Goal: Task Accomplishment & Management: Complete application form

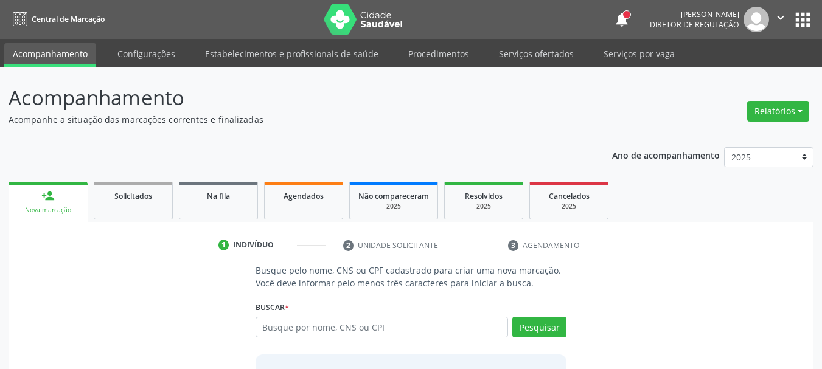
click at [303, 326] on input "text" at bounding box center [382, 327] width 253 height 21
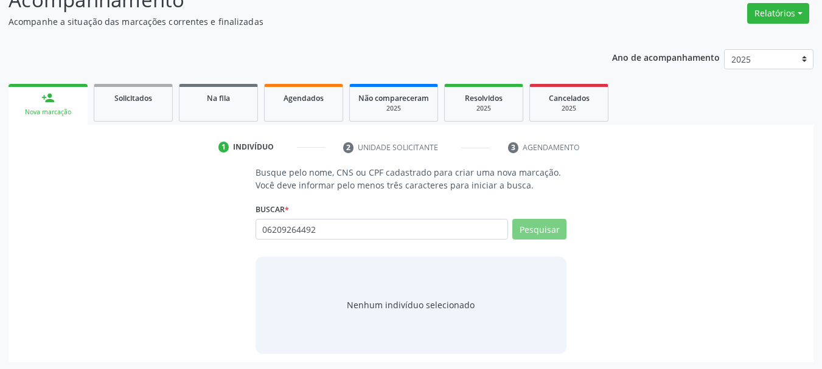
scroll to position [100, 0]
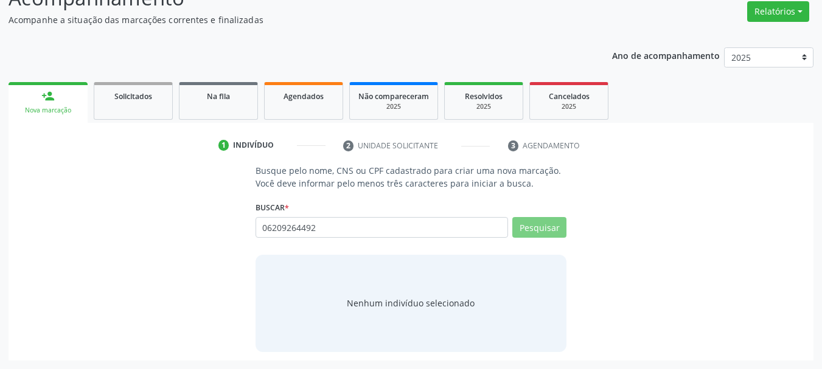
click at [404, 228] on input "06209264492" at bounding box center [382, 227] width 253 height 21
type input "0"
type input "06209264402"
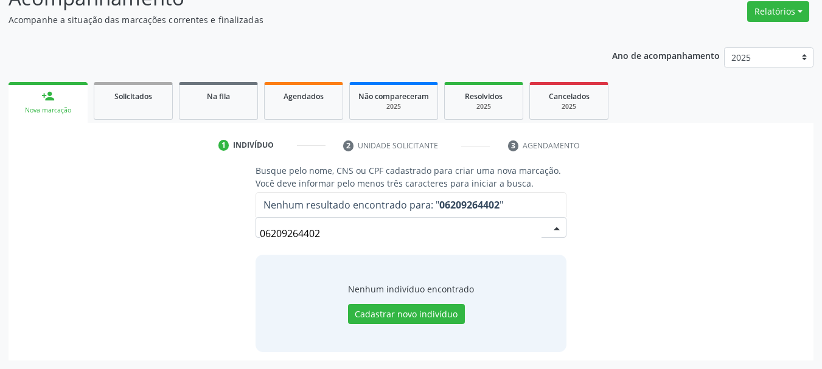
click at [309, 239] on input "06209264402" at bounding box center [401, 234] width 282 height 24
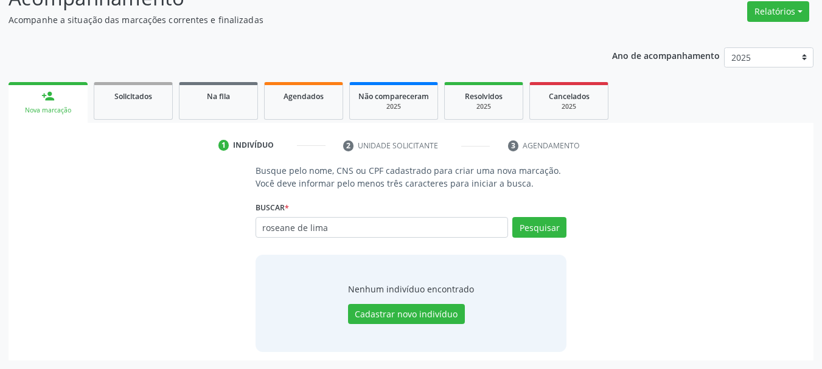
type input "roseane de lima"
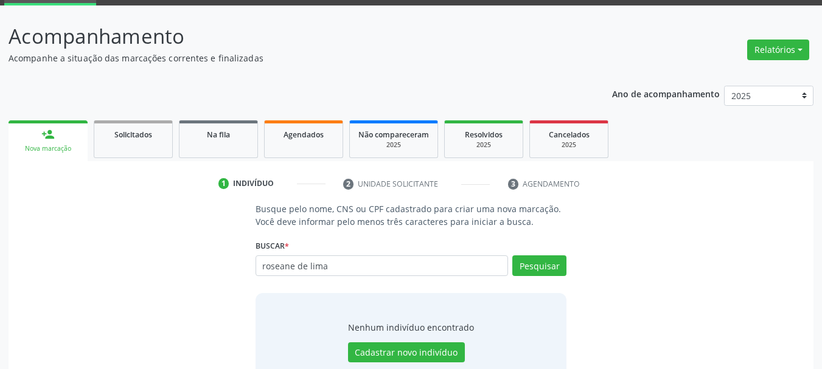
scroll to position [0, 0]
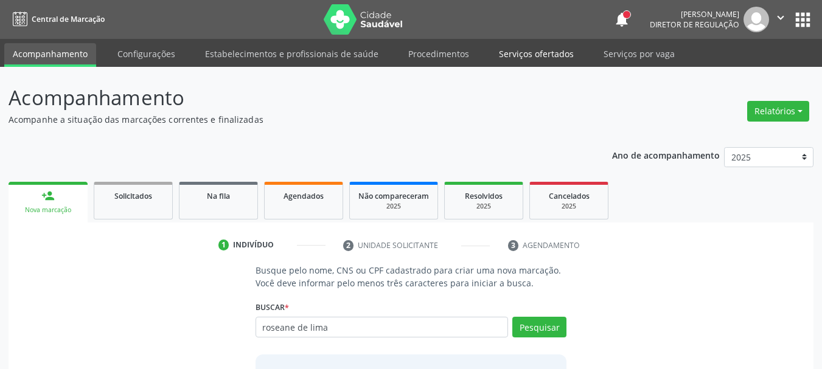
click at [550, 55] on link "Serviços ofertados" at bounding box center [537, 53] width 92 height 21
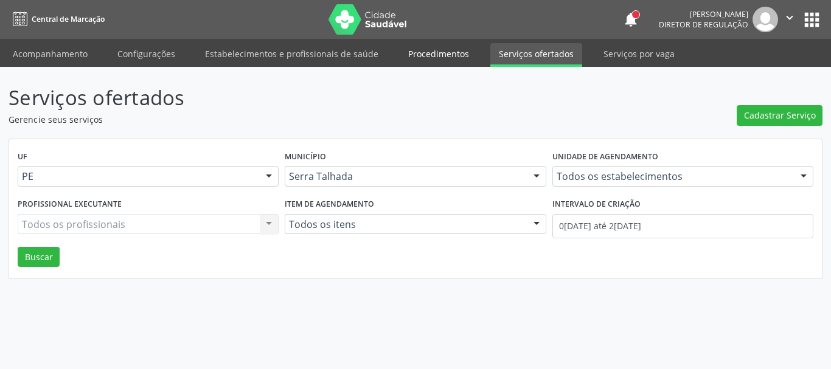
click at [429, 52] on link "Procedimentos" at bounding box center [439, 53] width 78 height 21
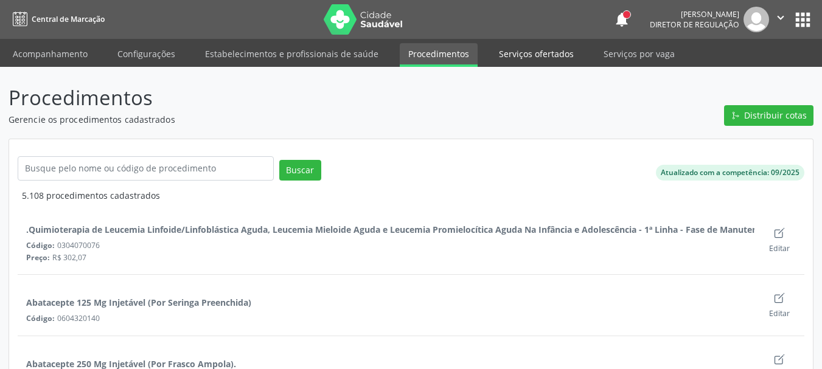
click at [563, 53] on link "Serviços ofertados" at bounding box center [537, 53] width 92 height 21
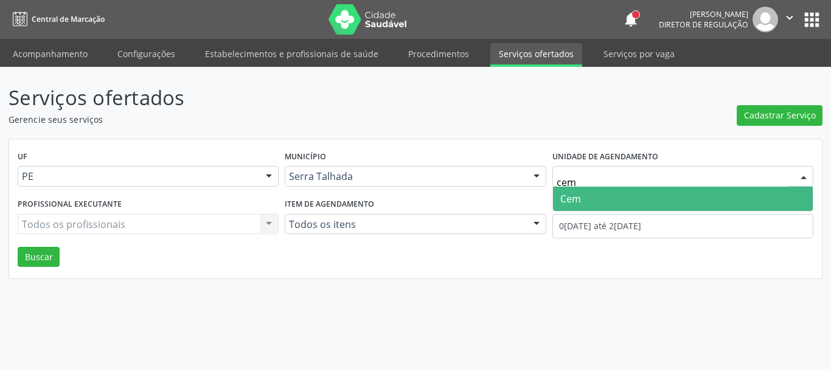
type input "cem"
click at [677, 194] on span "Cem" at bounding box center [683, 199] width 260 height 24
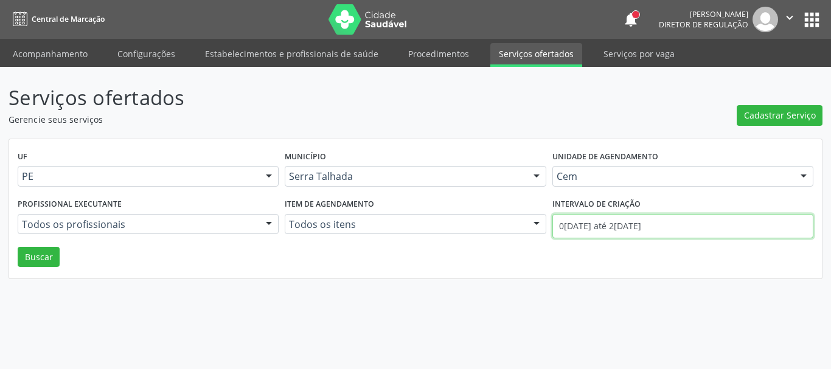
click at [671, 220] on input "0[DATE] até 2[DATE]" at bounding box center [683, 226] width 261 height 24
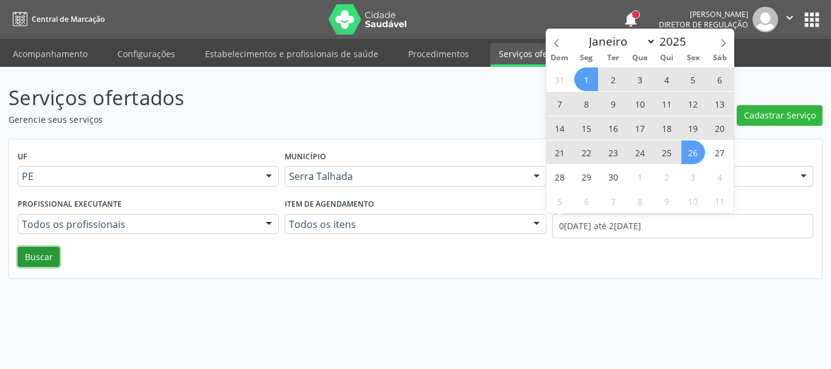
click at [43, 251] on button "Buscar" at bounding box center [39, 257] width 42 height 21
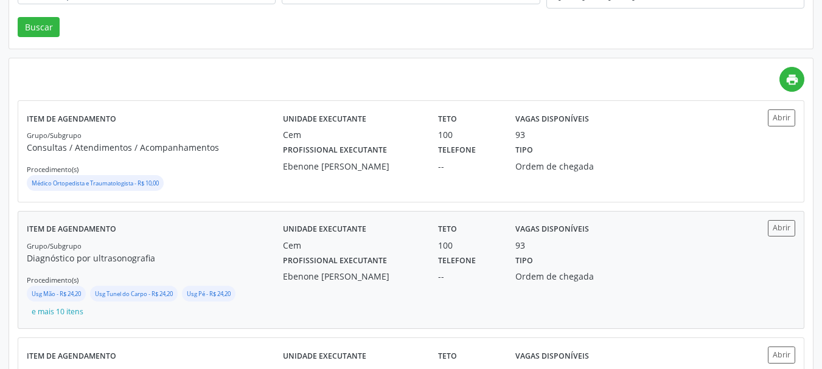
scroll to position [257, 0]
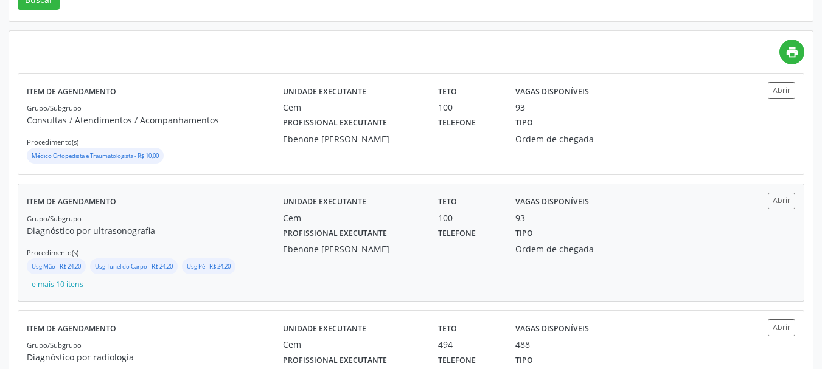
click at [317, 281] on div "Unidade executante Cem Teto 100 Vagas disponíveis 93 Profissional executante [P…" at bounding box center [507, 243] width 449 height 100
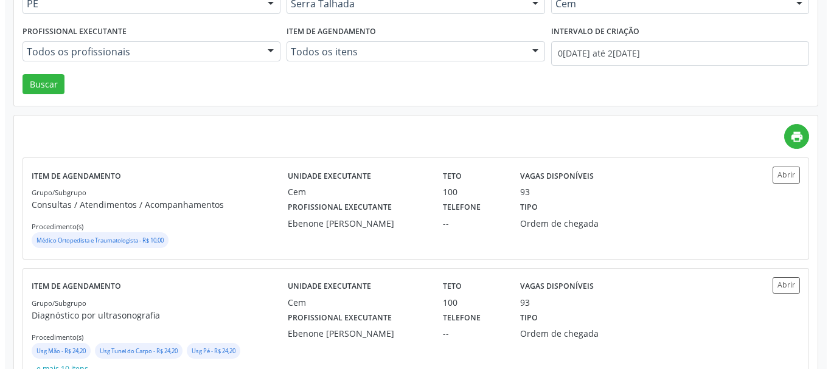
scroll to position [0, 0]
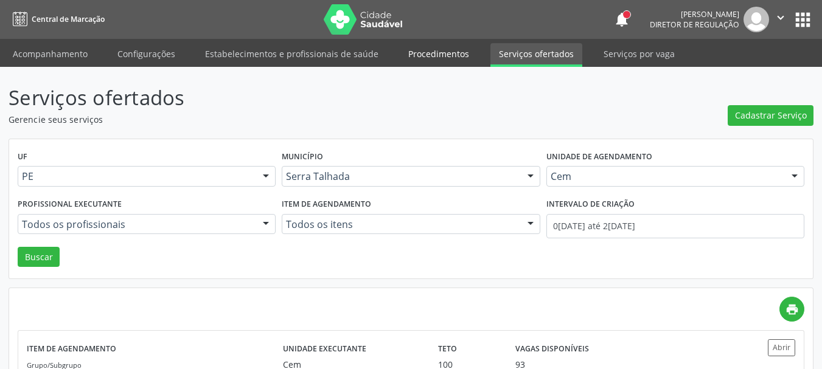
click at [424, 55] on link "Procedimentos" at bounding box center [439, 53] width 78 height 21
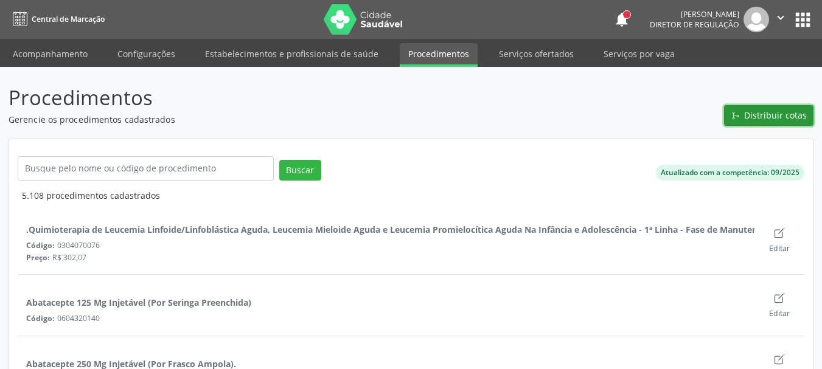
click at [775, 115] on span "Distribuir cotas" at bounding box center [775, 115] width 63 height 13
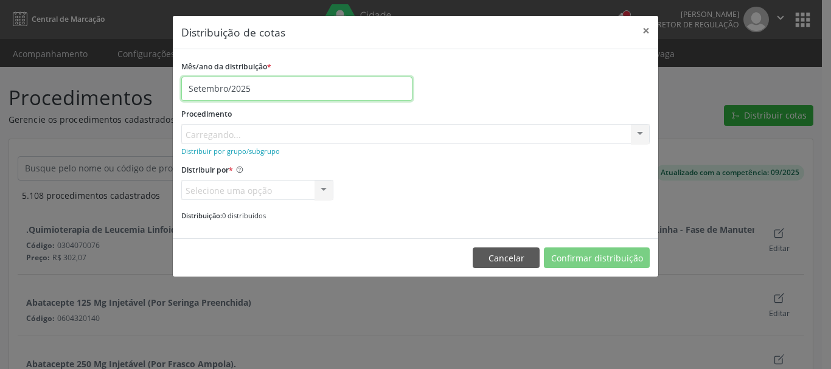
click at [232, 92] on input "Setembro/2025" at bounding box center [296, 89] width 231 height 24
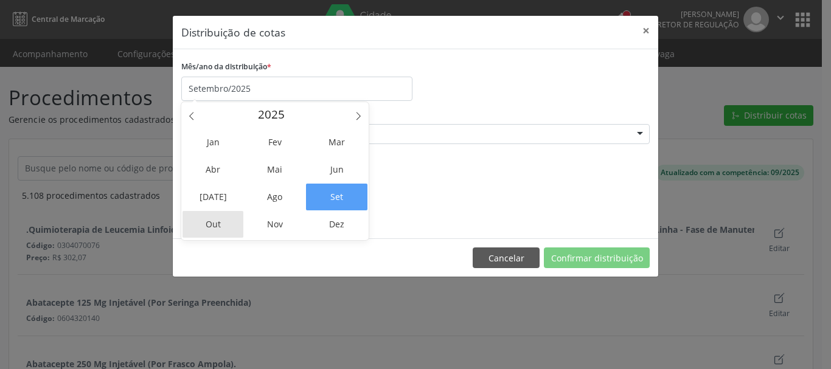
click at [223, 215] on span "Out" at bounding box center [213, 224] width 61 height 27
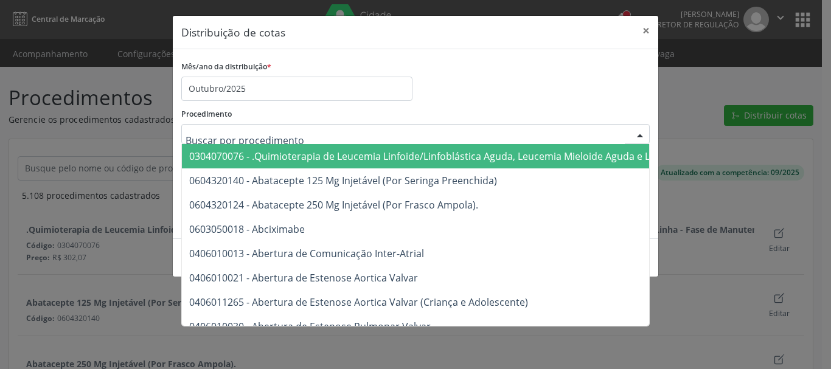
click at [498, 102] on div "Mês/ano da distribuição * Outubro/2025 Procedimento 0304070076 - .Quimioterapia…" at bounding box center [415, 140] width 469 height 164
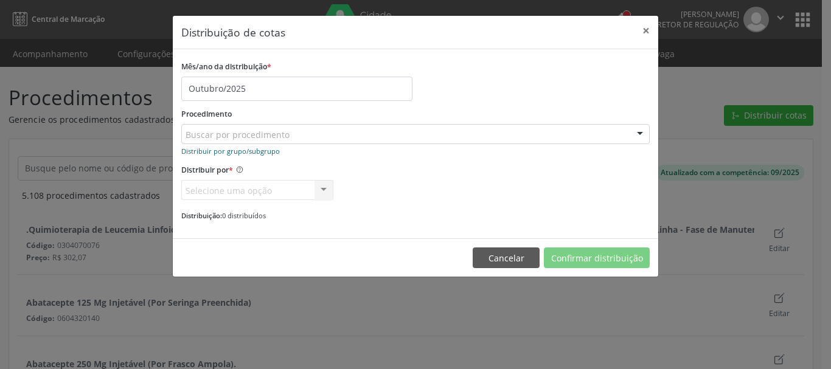
click at [253, 148] on small "Distribuir por grupo/subgrupo" at bounding box center [230, 151] width 99 height 9
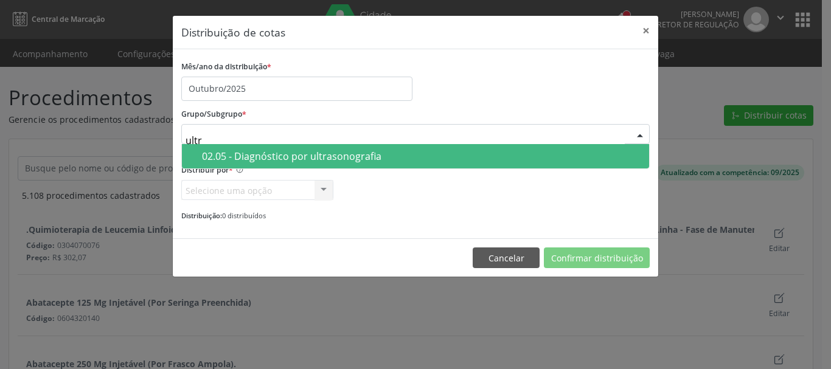
type input "ultra"
click at [462, 161] on div "02.05 - Diagnóstico por ultrasonografia" at bounding box center [422, 157] width 440 height 10
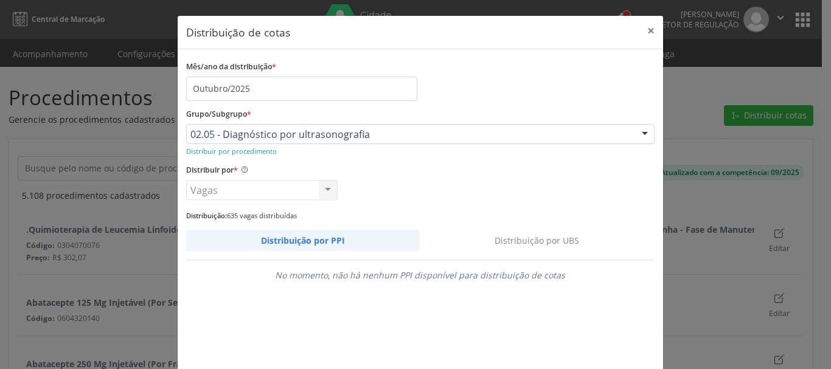
click at [523, 234] on link "Distribuição por UBS" at bounding box center [537, 240] width 235 height 21
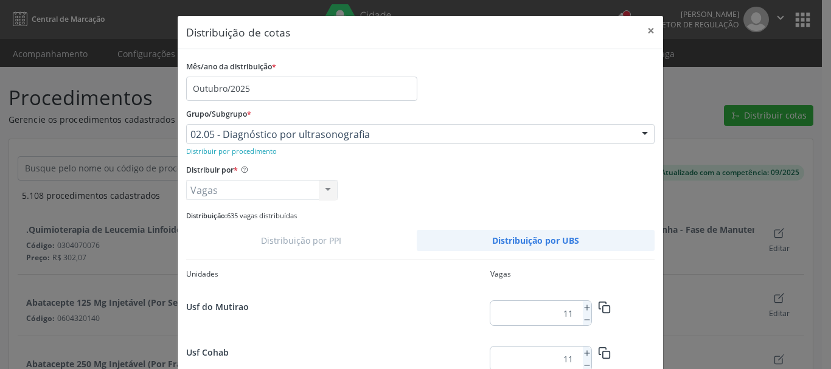
scroll to position [271, 0]
click at [583, 357] on icon at bounding box center [587, 356] width 9 height 9
type input "13"
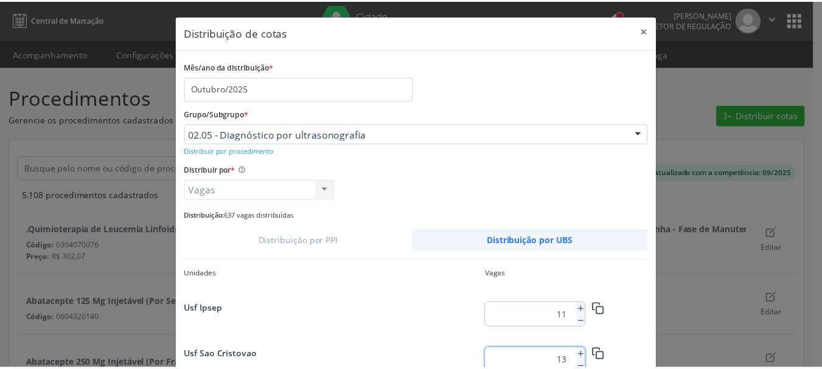
scroll to position [114, 0]
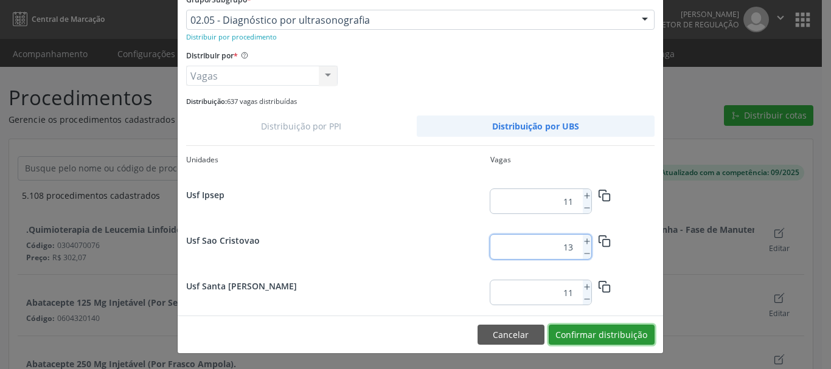
click at [607, 332] on button "Confirmar distribuição" at bounding box center [602, 335] width 106 height 21
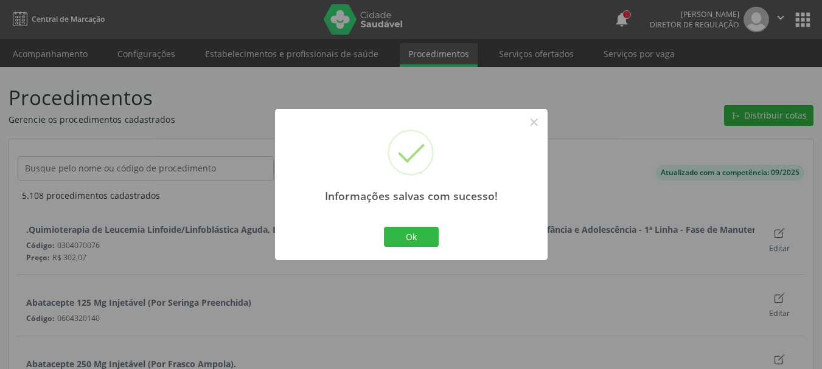
scroll to position [0, 0]
click at [423, 240] on button "Ok" at bounding box center [411, 237] width 55 height 21
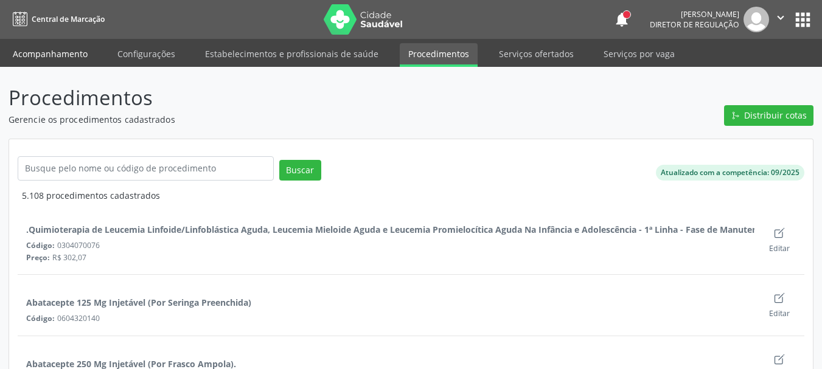
click at [25, 54] on link "Acompanhamento" at bounding box center [50, 53] width 92 height 21
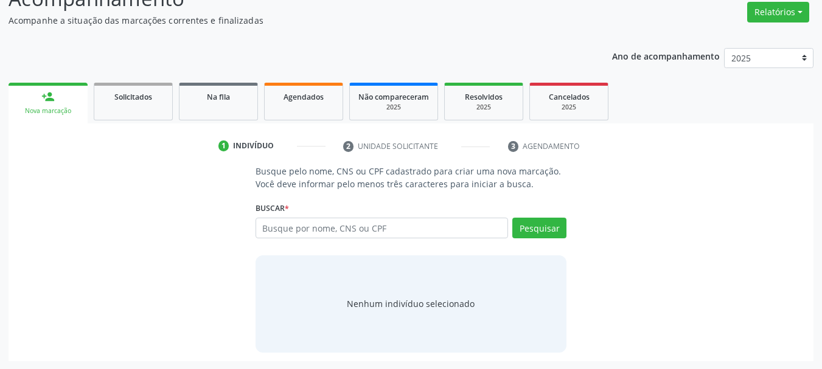
scroll to position [100, 0]
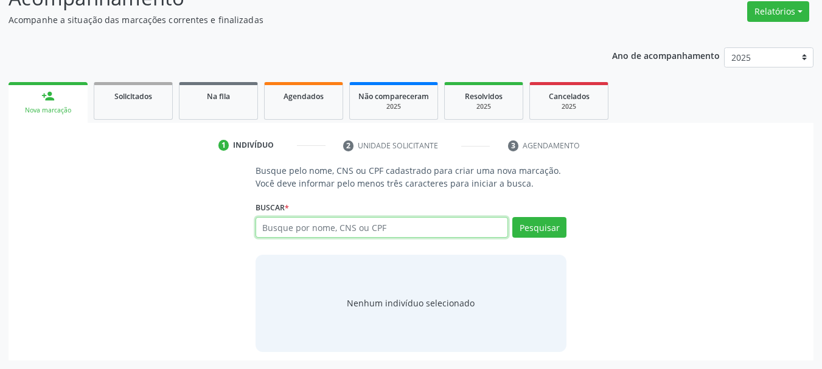
click at [315, 228] on input "text" at bounding box center [382, 227] width 253 height 21
type input "898002990710169"
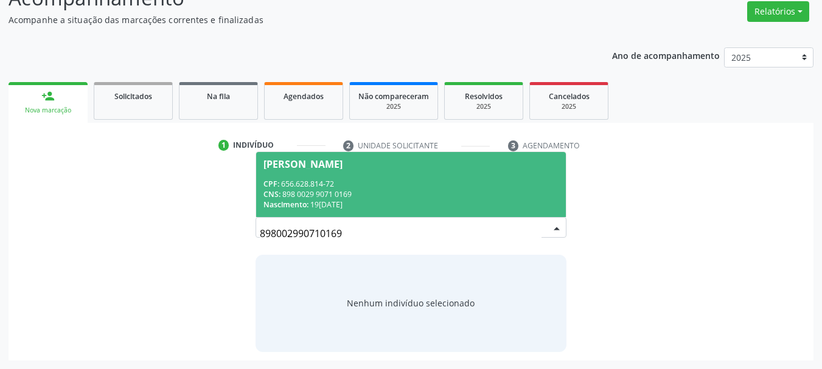
click at [345, 196] on div "CNS: 898 0029 9071 0169" at bounding box center [412, 194] width 296 height 10
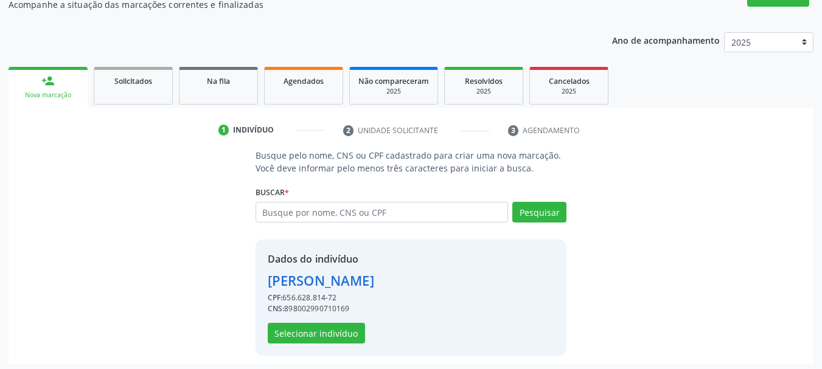
scroll to position [119, 0]
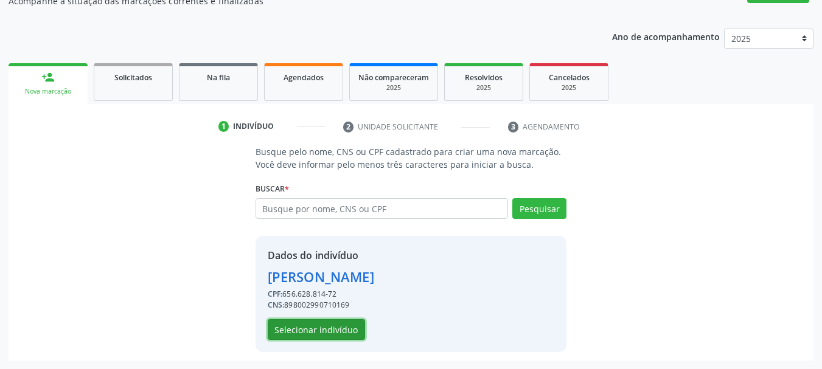
click at [323, 335] on button "Selecionar indivíduo" at bounding box center [316, 330] width 97 height 21
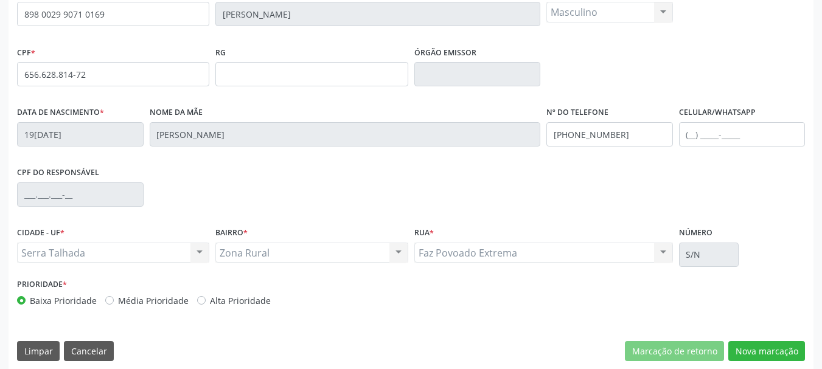
scroll to position [290, 0]
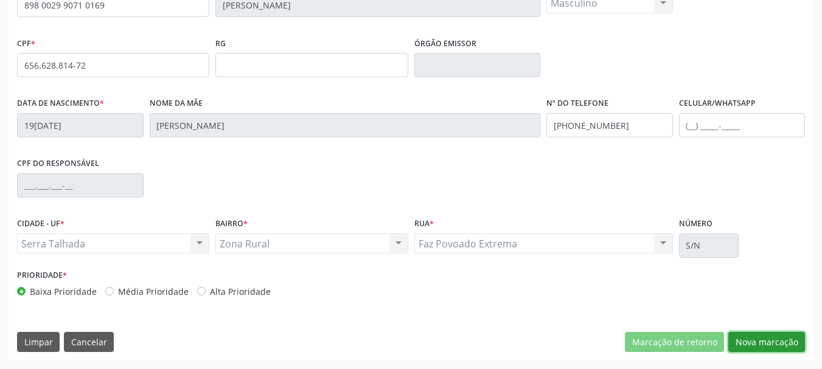
click at [768, 343] on button "Nova marcação" at bounding box center [767, 342] width 77 height 21
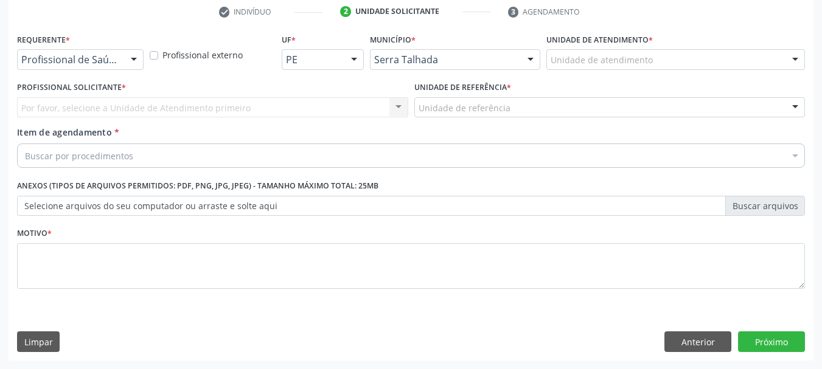
scroll to position [234, 0]
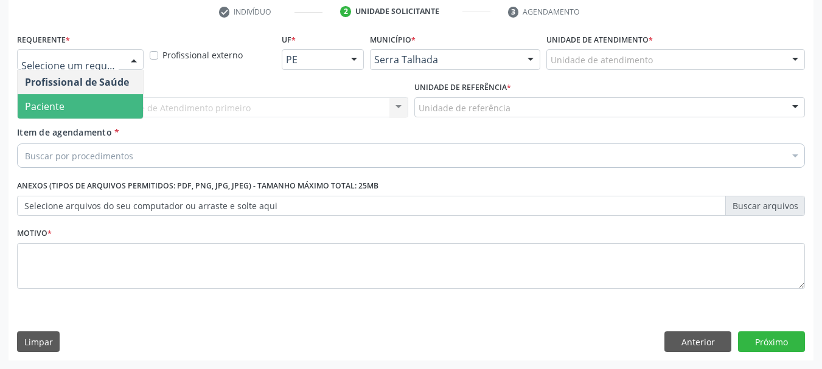
click at [95, 99] on span "Paciente" at bounding box center [80, 106] width 125 height 24
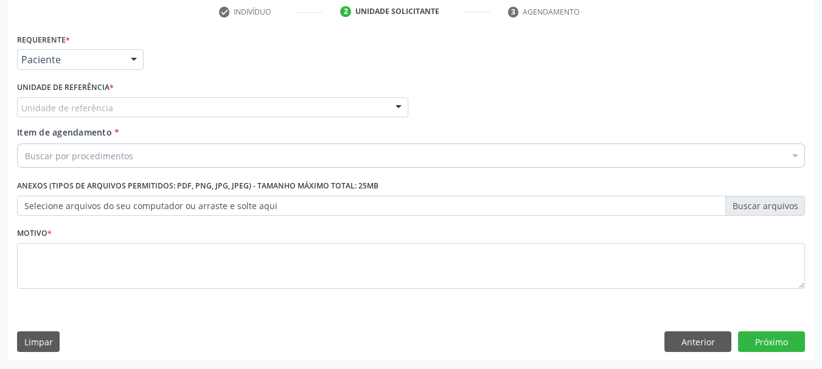
click at [95, 99] on div "Unidade de referência" at bounding box center [212, 107] width 391 height 21
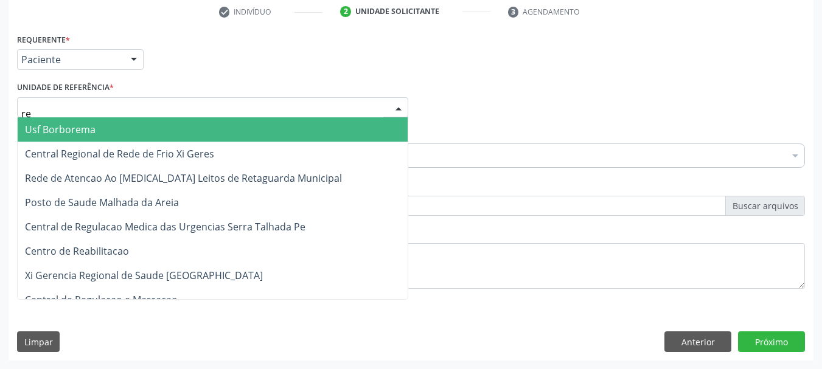
type input "rea"
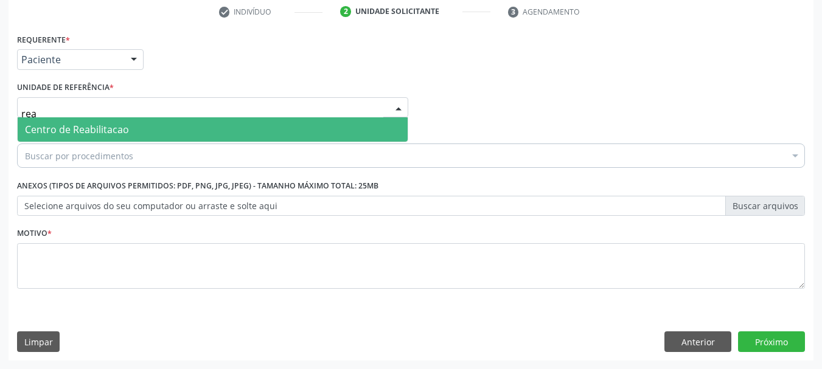
click at [96, 123] on span "Centro de Reabilitacao" at bounding box center [77, 129] width 104 height 13
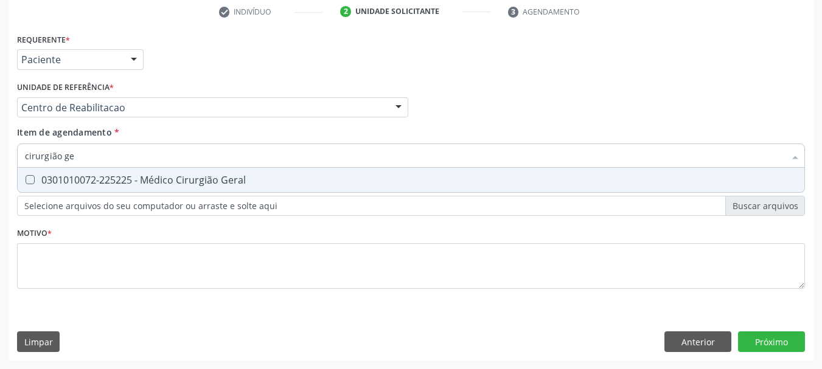
type input "cirurgião ger"
click at [69, 183] on div "0301010072-225225 - Médico Cirurgião Geral" at bounding box center [411, 180] width 772 height 10
checkbox Geral "true"
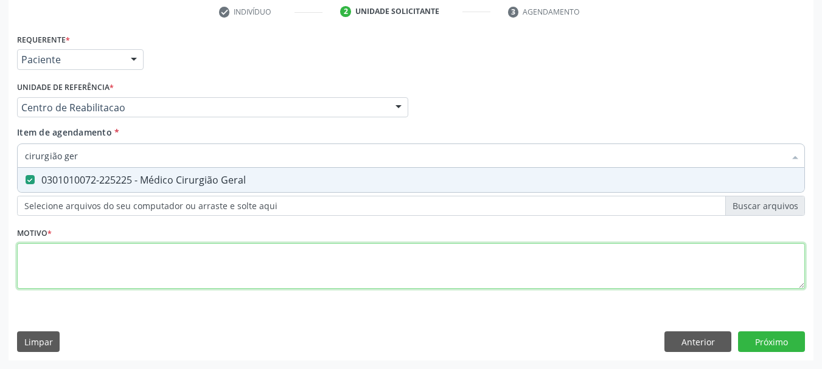
click at [65, 257] on div "Requerente * Paciente Profissional de Saúde Paciente Nenhum resultado encontrad…" at bounding box center [411, 168] width 788 height 276
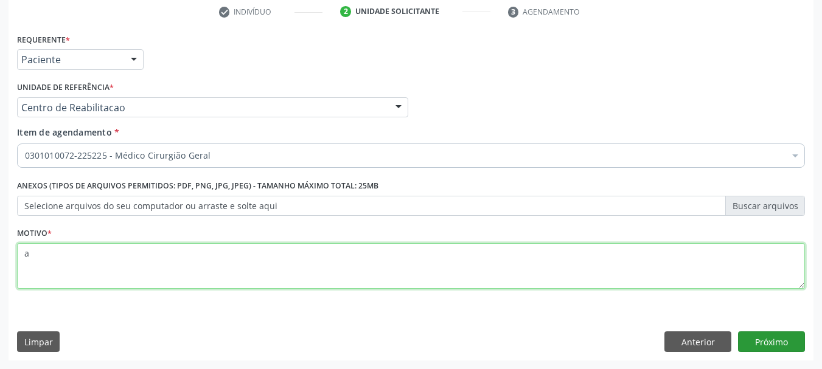
type textarea "a"
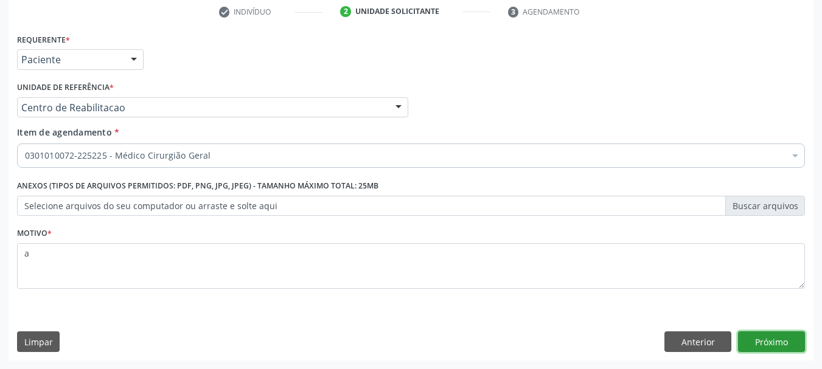
click at [791, 343] on button "Próximo" at bounding box center [771, 342] width 67 height 21
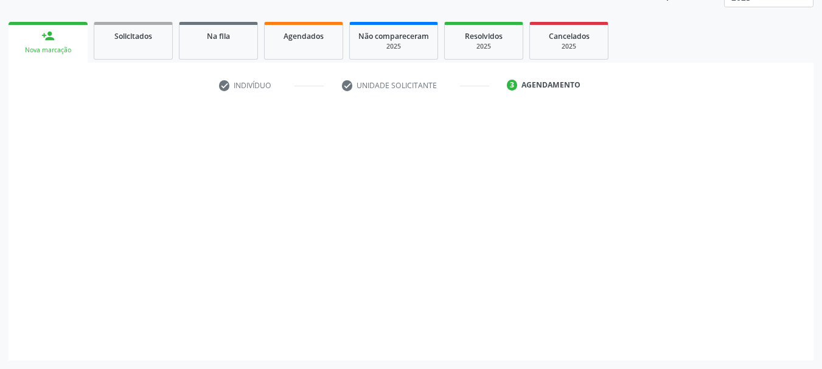
scroll to position [160, 0]
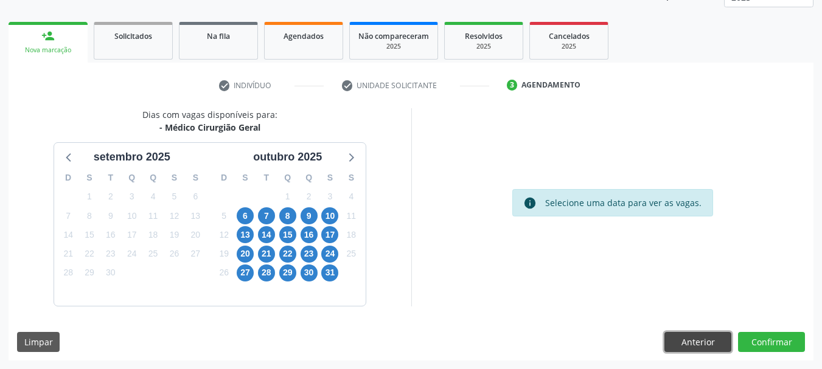
click at [687, 338] on button "Anterior" at bounding box center [698, 342] width 67 height 21
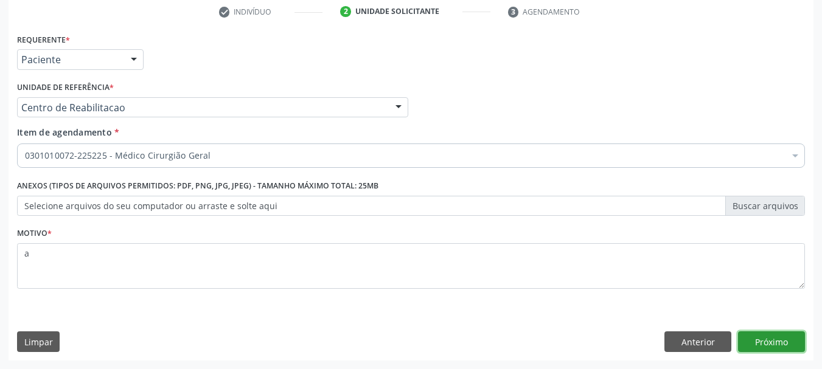
click at [753, 337] on button "Próximo" at bounding box center [771, 342] width 67 height 21
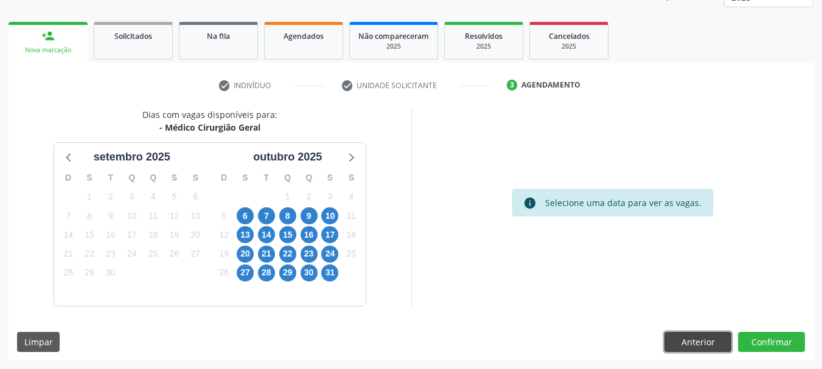
click at [692, 348] on button "Anterior" at bounding box center [698, 342] width 67 height 21
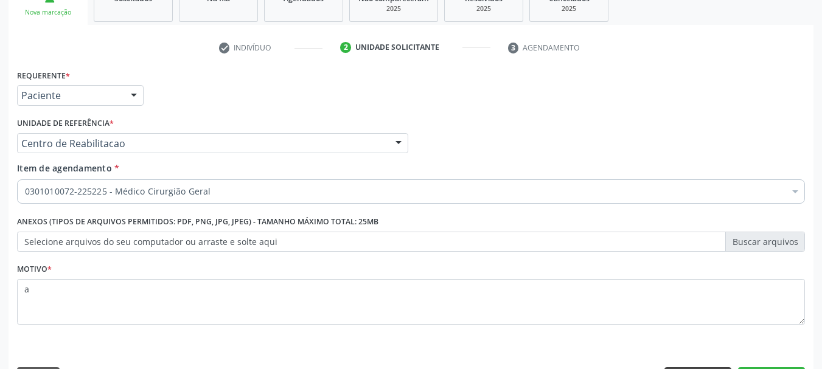
scroll to position [234, 0]
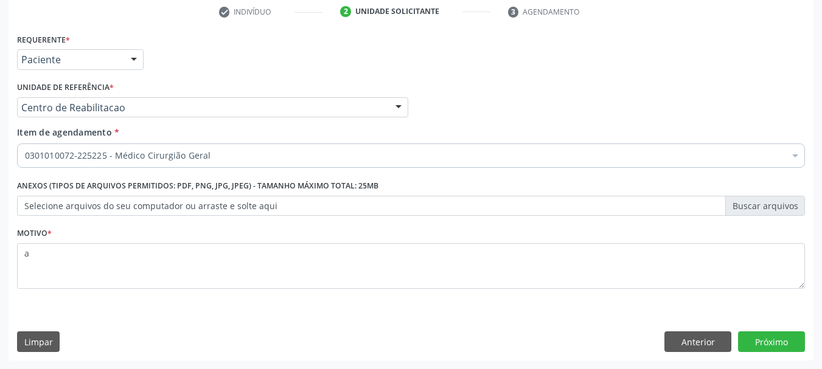
click at [59, 351] on div "Limpar" at bounding box center [40, 342] width 47 height 21
click at [56, 349] on button "Limpar" at bounding box center [38, 342] width 43 height 21
click at [793, 343] on button "Próximo" at bounding box center [771, 342] width 67 height 21
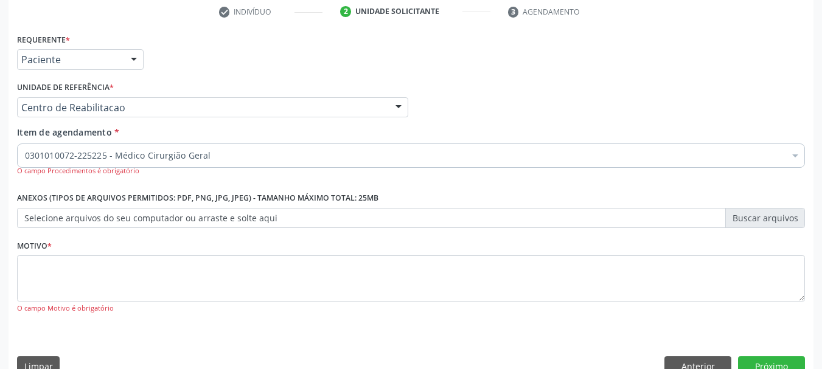
click at [112, 163] on div "0301010072-225225 - Médico Cirurgião Geral" at bounding box center [411, 156] width 788 height 24
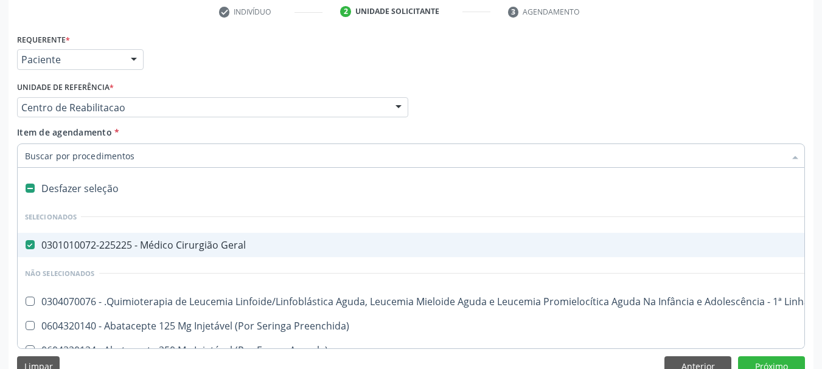
click at [192, 243] on div "0301010072-225225 - Médico Cirurgião Geral" at bounding box center [499, 245] width 948 height 10
checkbox Geral "true"
click at [266, 80] on div "Unidade de referência * Centro de Reabilitacao Usf do Mutirao Usf Cohab Usf Cai…" at bounding box center [212, 98] width 391 height 39
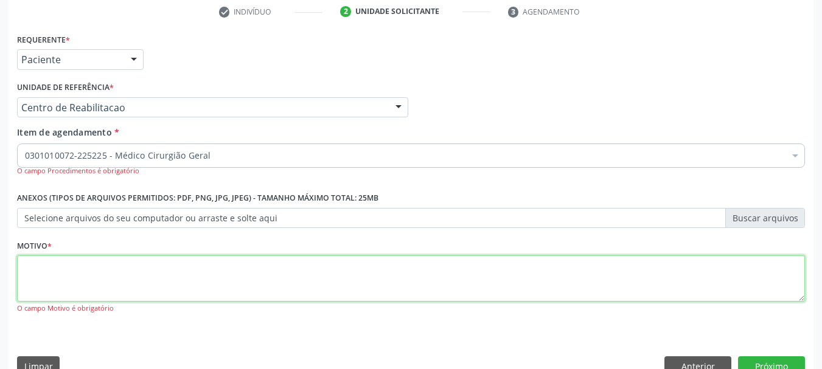
click at [98, 284] on textarea at bounding box center [411, 279] width 788 height 46
type textarea "e"
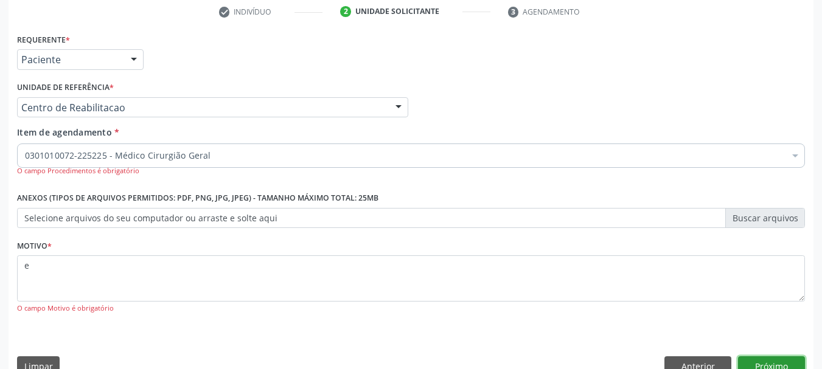
click at [798, 361] on button "Próximo" at bounding box center [771, 367] width 67 height 21
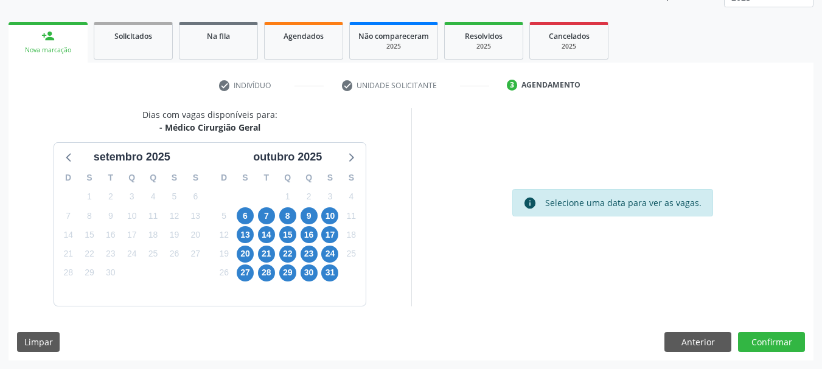
scroll to position [160, 0]
click at [685, 338] on button "Anterior" at bounding box center [698, 342] width 67 height 21
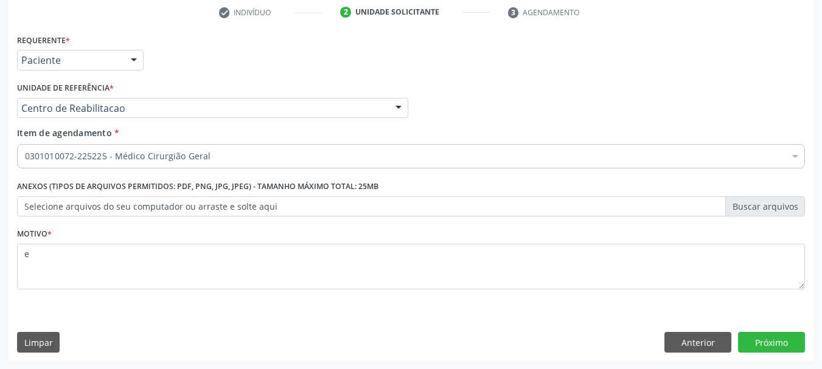
scroll to position [234, 0]
click at [690, 343] on button "Anterior" at bounding box center [698, 342] width 67 height 21
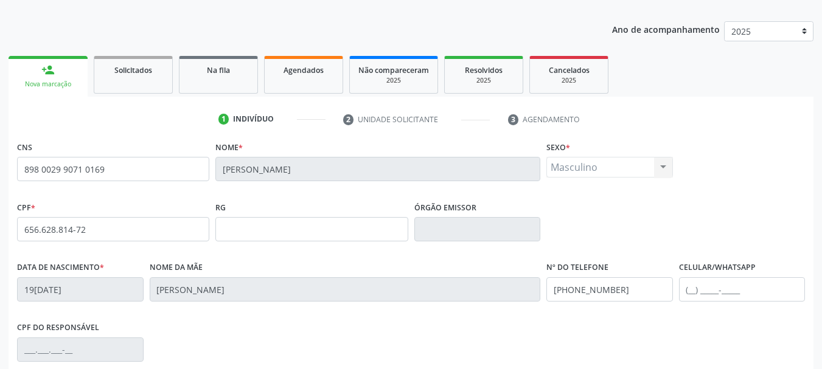
scroll to position [122, 0]
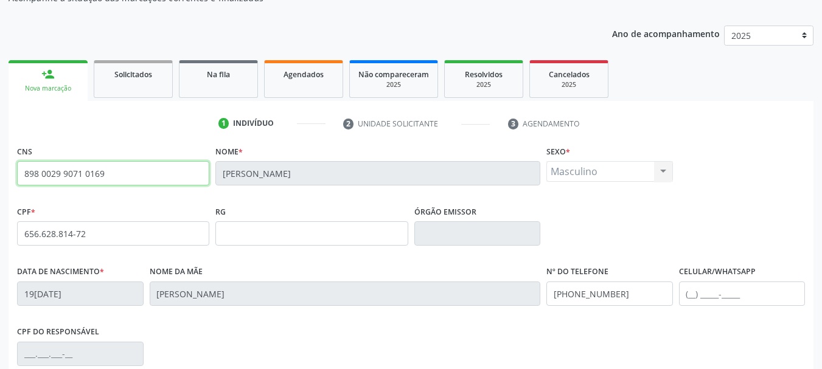
click at [96, 173] on input "898 0029 9071 0169" at bounding box center [113, 173] width 192 height 24
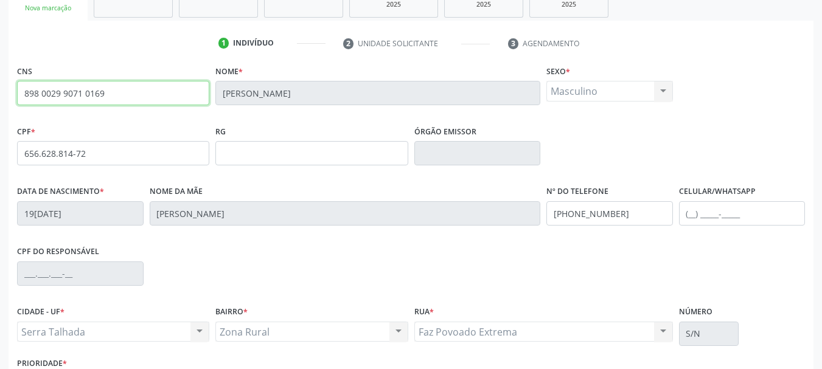
scroll to position [290, 0]
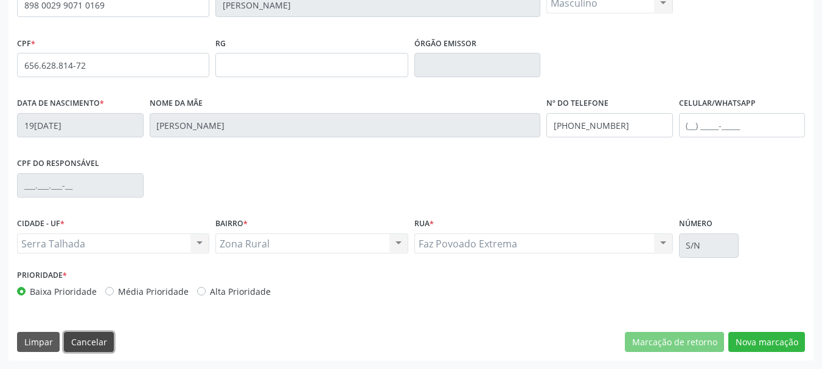
click at [92, 339] on button "Cancelar" at bounding box center [89, 342] width 50 height 21
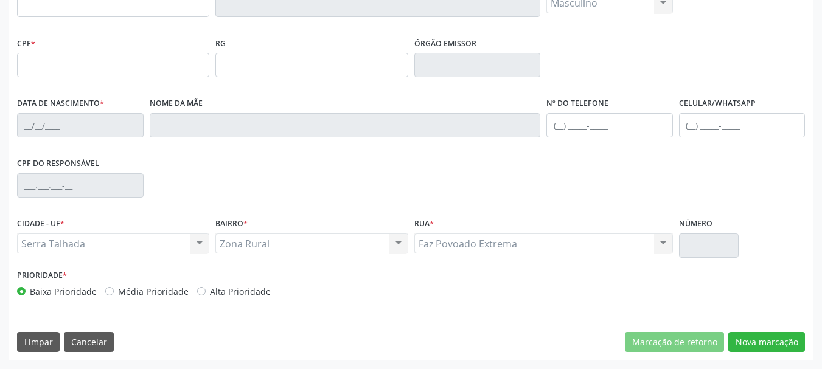
scroll to position [100, 0]
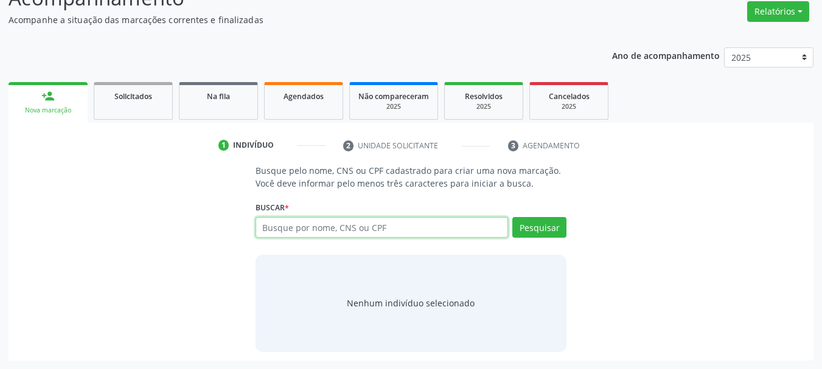
click at [323, 224] on input "text" at bounding box center [382, 227] width 253 height 21
paste input "898 0029 9071 0169"
type input "898 0029 9071 0169"
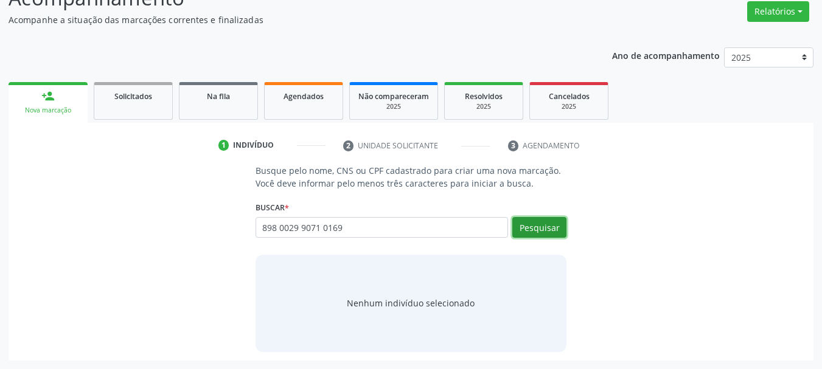
click at [545, 230] on button "Pesquisar" at bounding box center [540, 227] width 54 height 21
type input "898 0029 9071 0169"
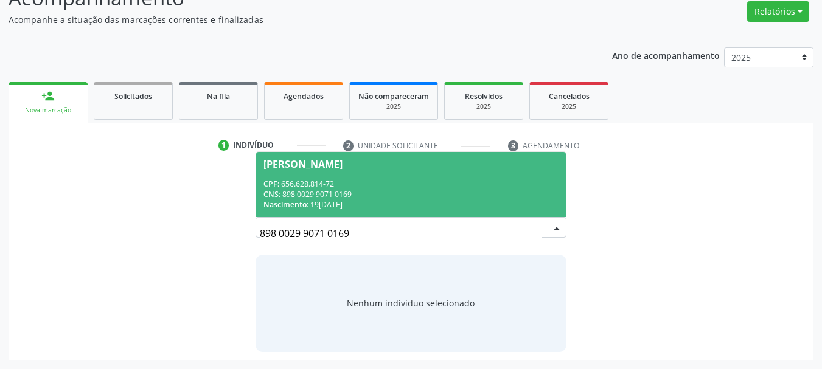
click at [443, 181] on div "CPF: 656.628.814-72" at bounding box center [412, 184] width 296 height 10
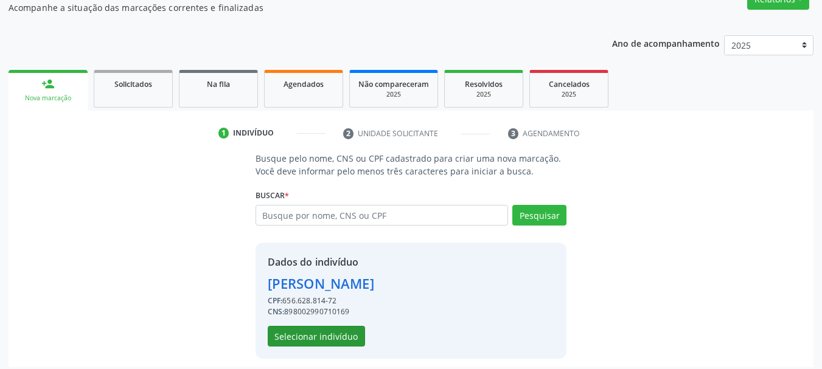
scroll to position [119, 0]
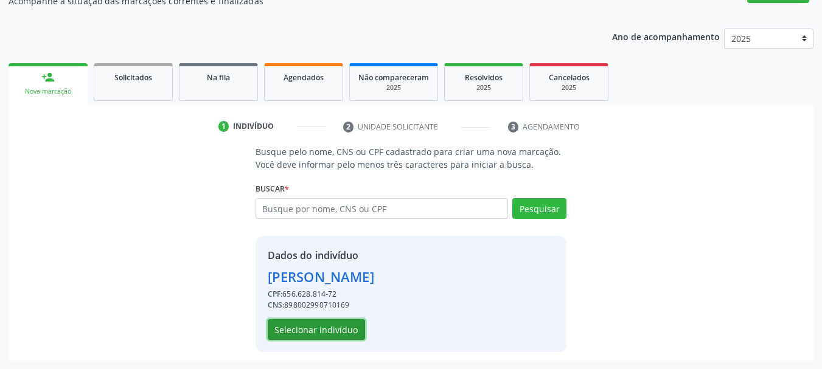
click at [287, 321] on button "Selecionar indivíduo" at bounding box center [316, 330] width 97 height 21
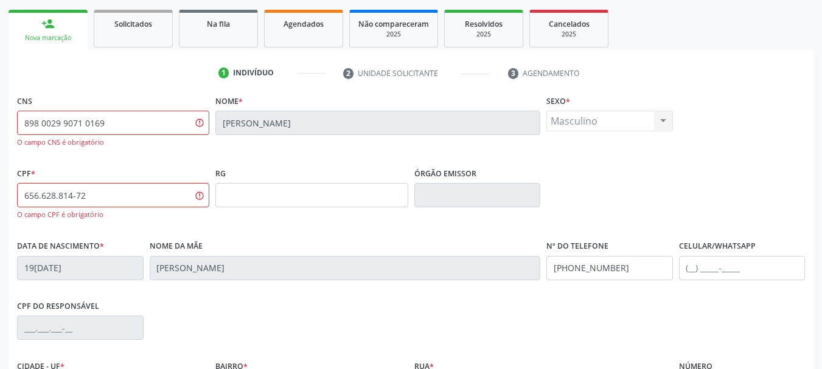
scroll to position [301, 0]
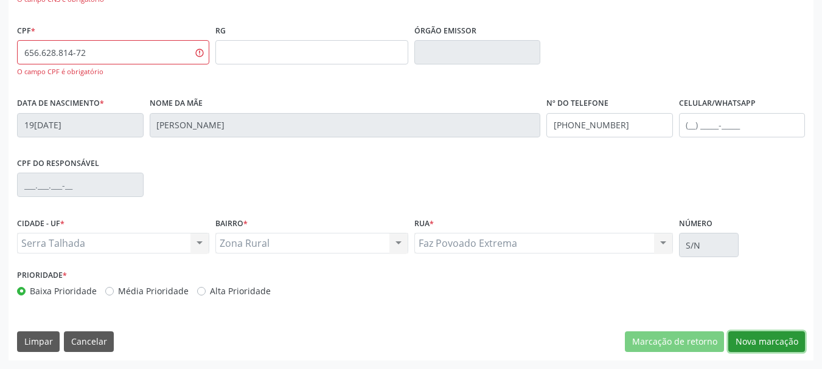
click at [774, 343] on button "Nova marcação" at bounding box center [767, 342] width 77 height 21
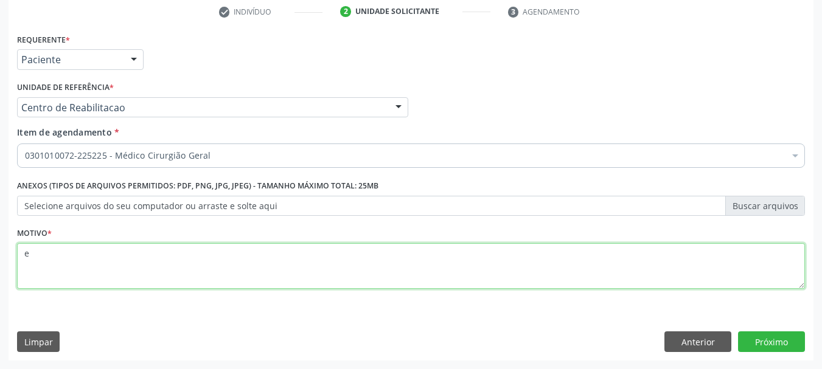
click at [85, 273] on textarea "e" at bounding box center [411, 266] width 788 height 46
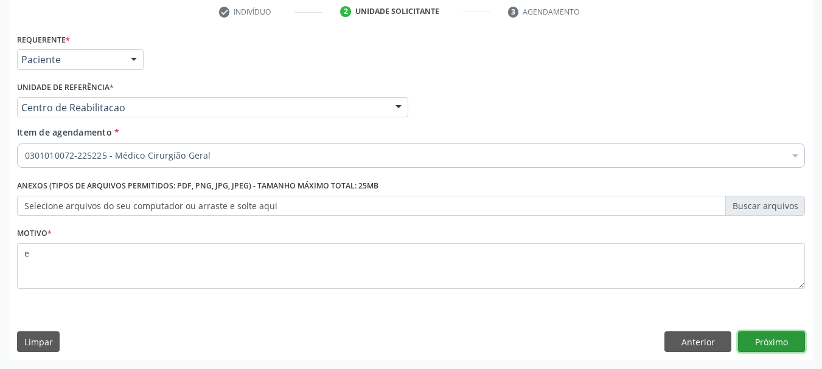
click at [762, 341] on button "Próximo" at bounding box center [771, 342] width 67 height 21
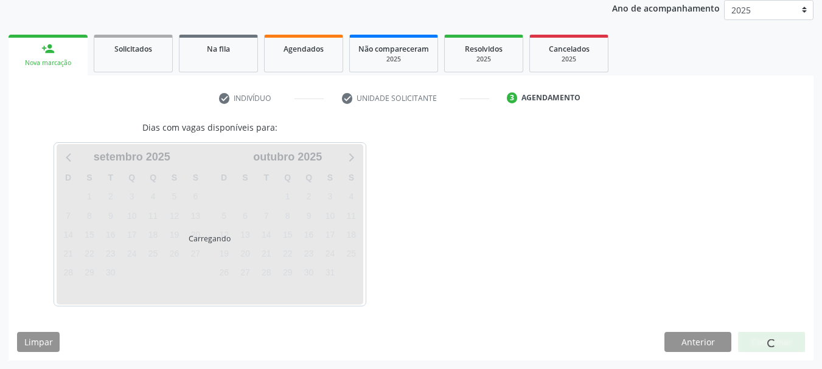
scroll to position [147, 0]
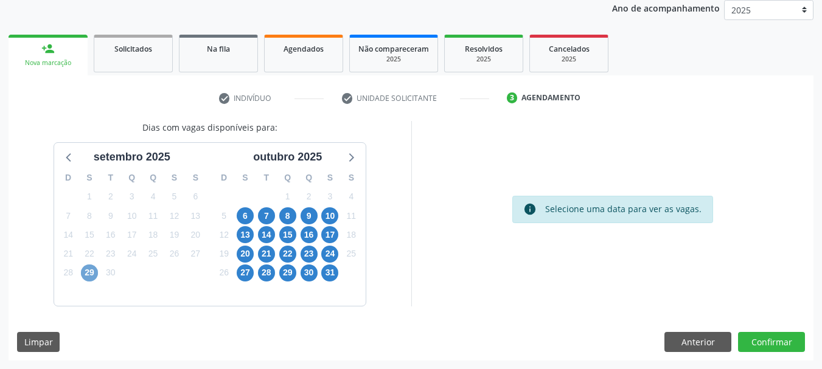
click at [89, 276] on span "29" at bounding box center [89, 273] width 17 height 17
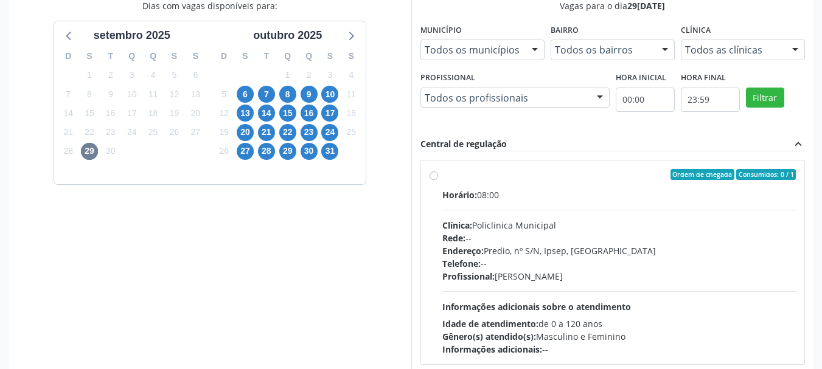
click at [522, 232] on div "Rede: --" at bounding box center [620, 238] width 354 height 13
click at [438, 180] on input "Ordem de chegada Consumidos: 0 / 1 Horário: 08:00 Clínica: Policlinica Municipa…" at bounding box center [434, 174] width 9 height 11
radio input "true"
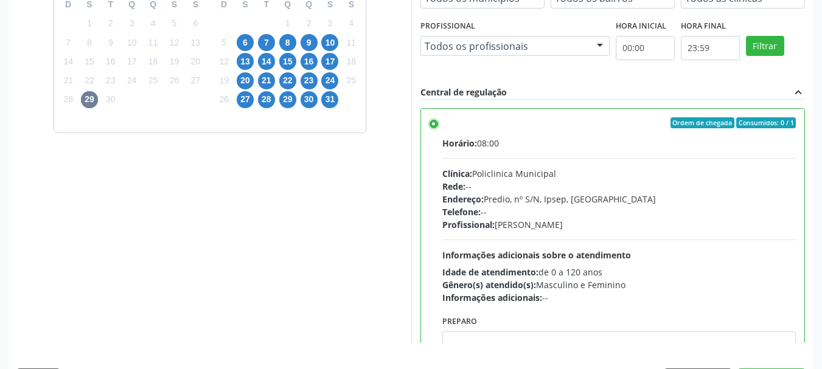
scroll to position [358, 0]
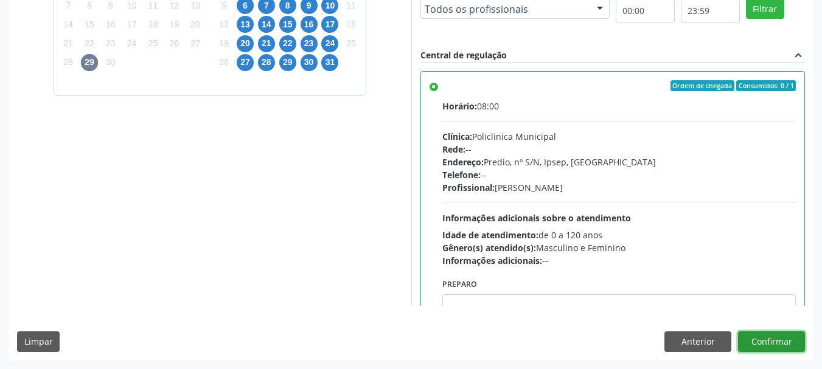
click at [791, 350] on button "Confirmar" at bounding box center [771, 342] width 67 height 21
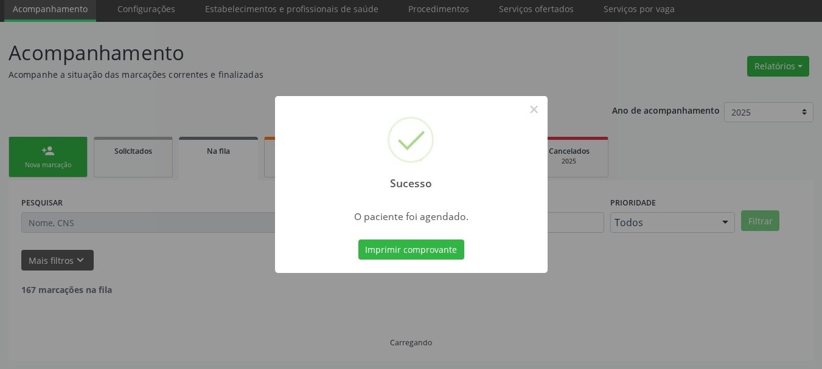
scroll to position [32, 0]
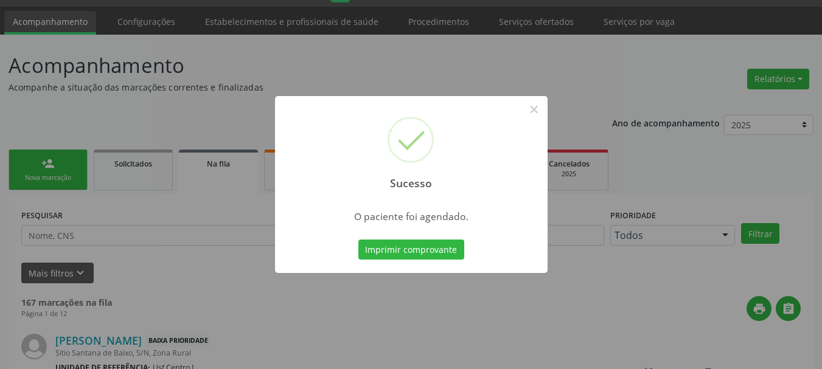
click at [383, 261] on div "Imprimir comprovante Cancel" at bounding box center [410, 250] width 111 height 26
click at [387, 253] on button "Imprimir comprovante" at bounding box center [412, 250] width 106 height 21
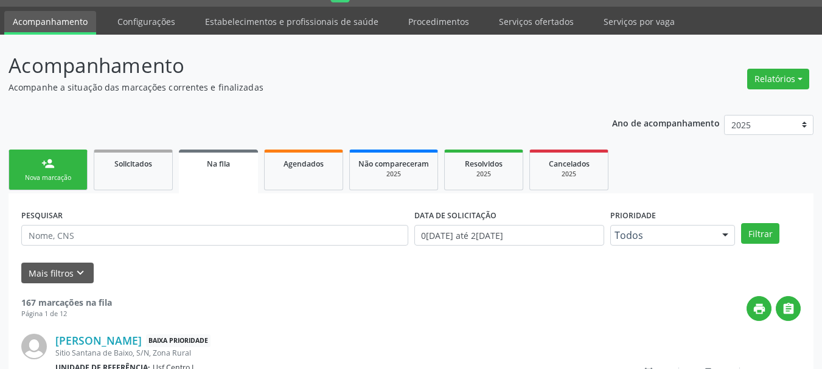
click at [58, 182] on div "Nova marcação" at bounding box center [48, 177] width 61 height 9
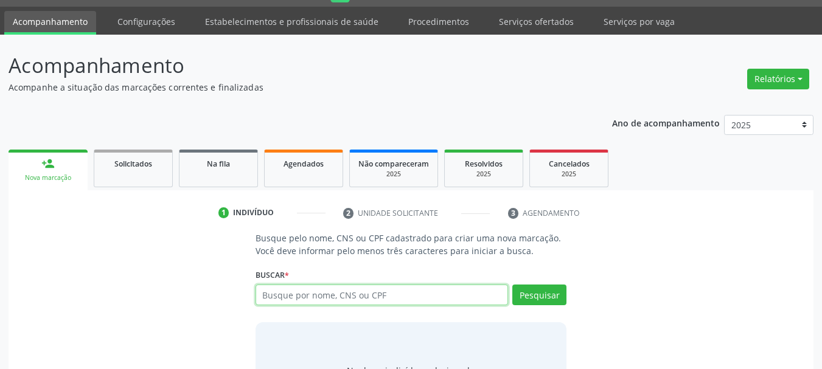
click at [345, 302] on input "text" at bounding box center [382, 295] width 253 height 21
type input "[PERSON_NAME]"
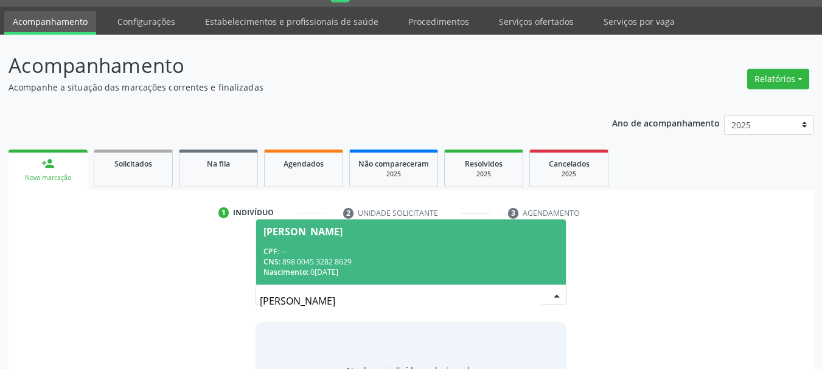
click at [413, 262] on div "CNS: 898 0045 3282 8629" at bounding box center [412, 262] width 296 height 10
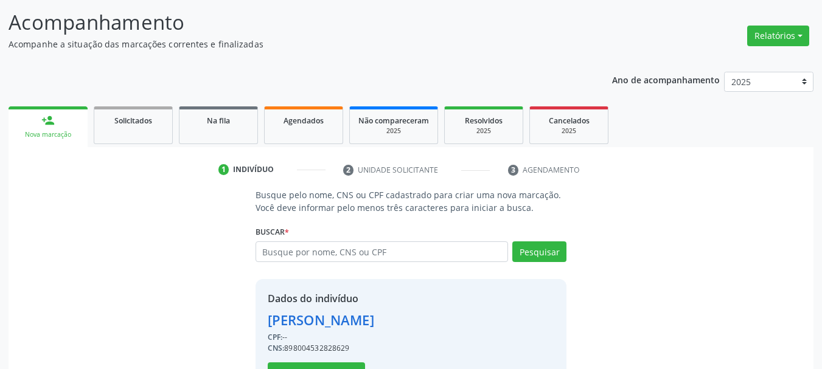
scroll to position [119, 0]
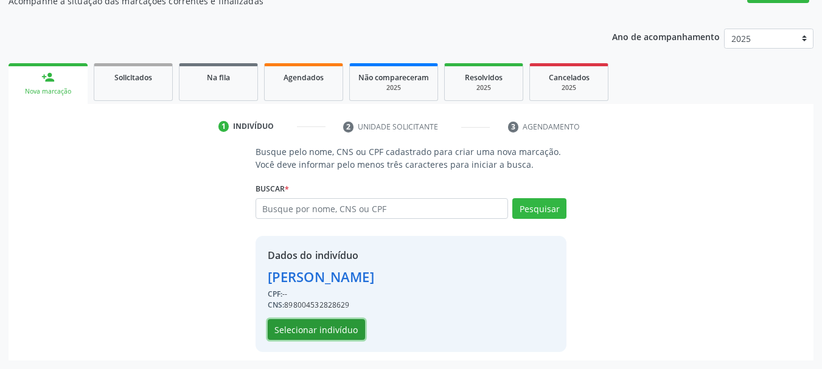
click at [324, 334] on button "Selecionar indivíduo" at bounding box center [316, 330] width 97 height 21
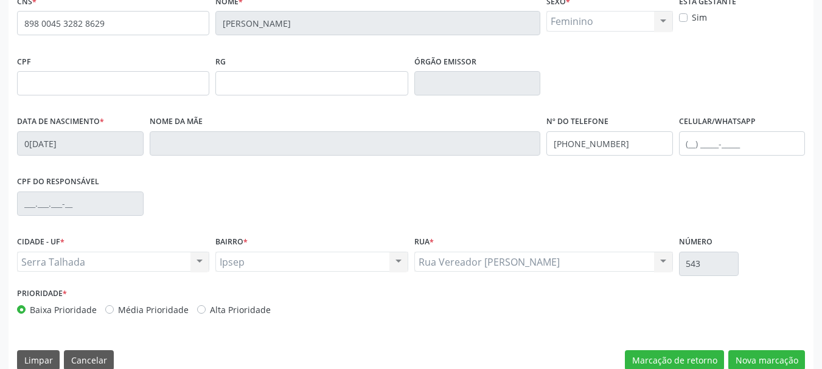
scroll to position [290, 0]
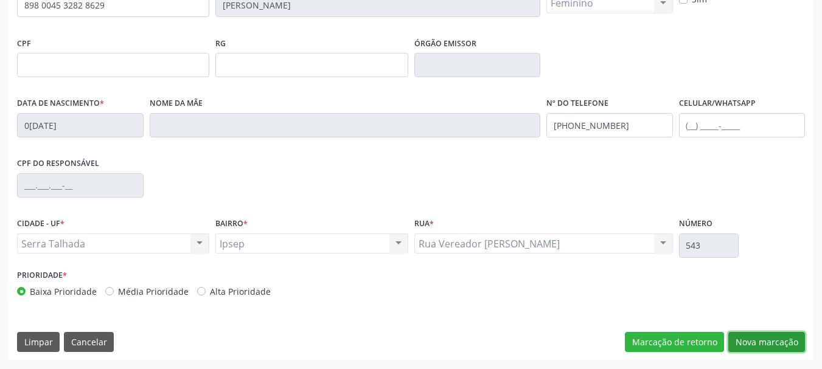
click at [764, 346] on button "Nova marcação" at bounding box center [767, 342] width 77 height 21
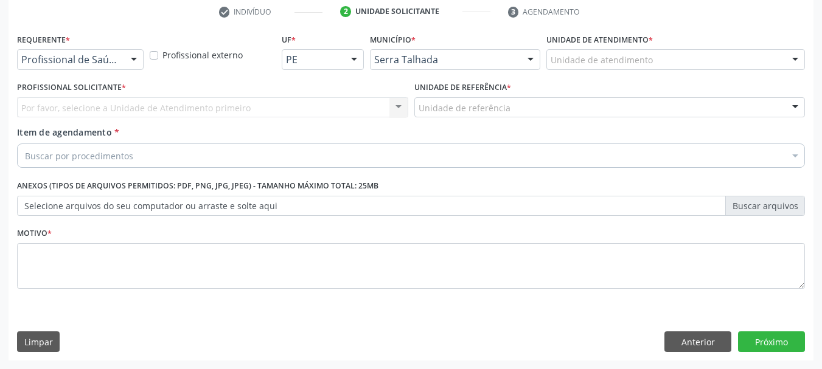
scroll to position [234, 0]
click at [86, 52] on div "Profissional de Saúde" at bounding box center [80, 59] width 127 height 21
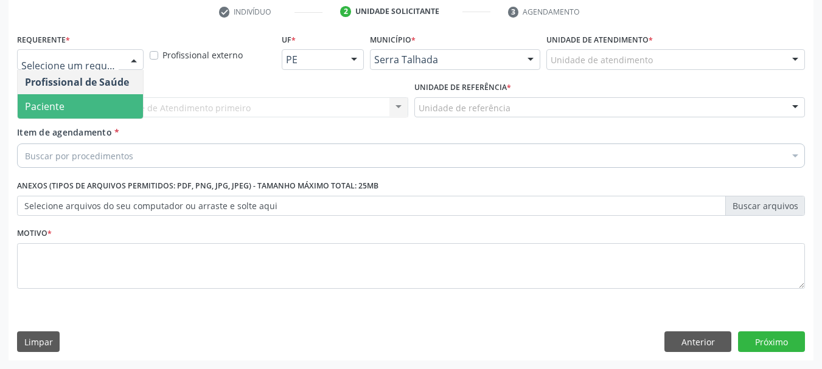
click at [82, 110] on span "Paciente" at bounding box center [80, 106] width 125 height 24
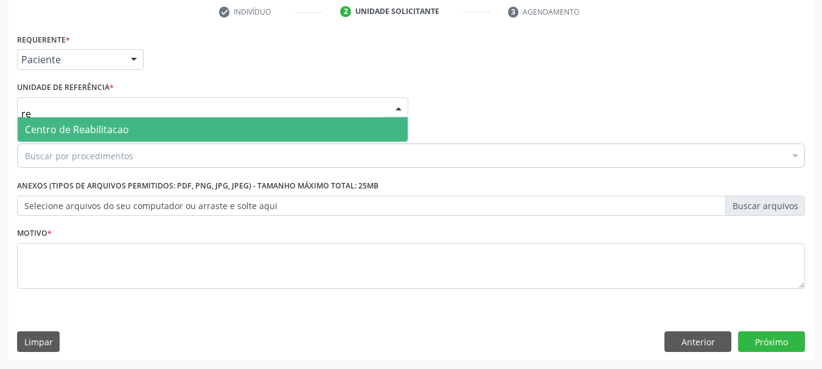
type input "rea"
click at [122, 130] on span "Centro de Reabilitacao" at bounding box center [77, 129] width 104 height 13
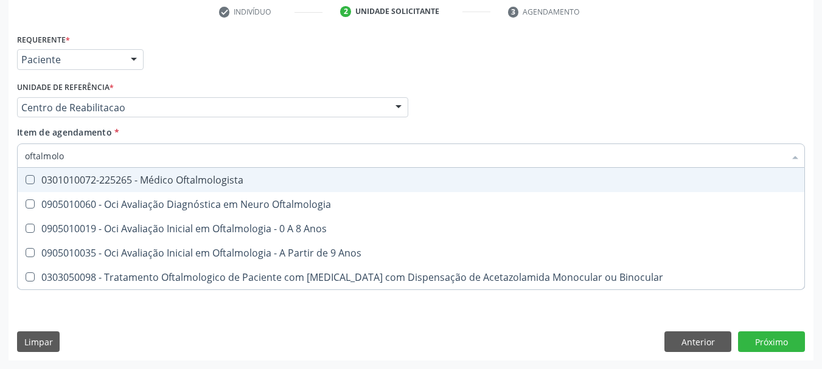
type input "oftalmolog"
click at [175, 178] on div "0301010072-225265 - Médico Oftalmologista" at bounding box center [411, 180] width 772 height 10
checkbox Oftalmologista "true"
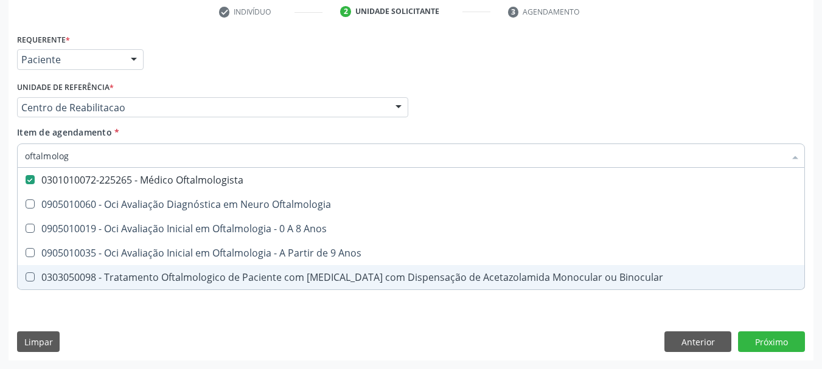
click at [141, 318] on div "Requerente * Paciente Profissional de Saúde Paciente Nenhum resultado encontrad…" at bounding box center [411, 195] width 805 height 331
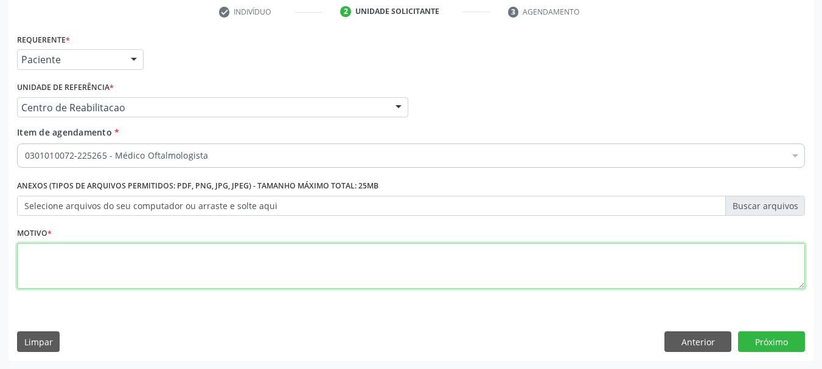
click at [103, 286] on textarea at bounding box center [411, 266] width 788 height 46
type textarea "a"
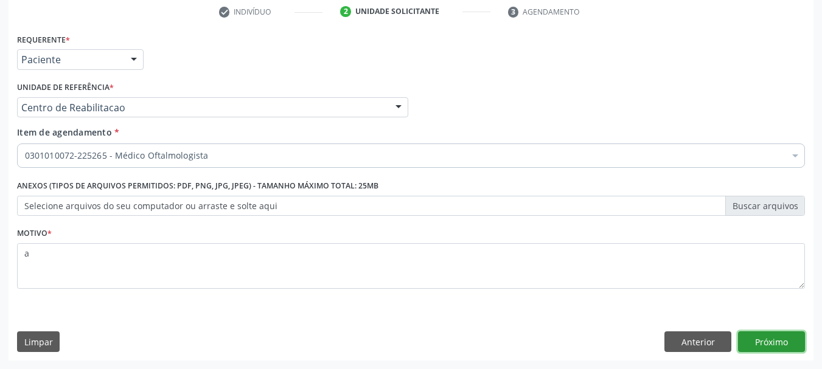
click at [788, 351] on button "Próximo" at bounding box center [771, 342] width 67 height 21
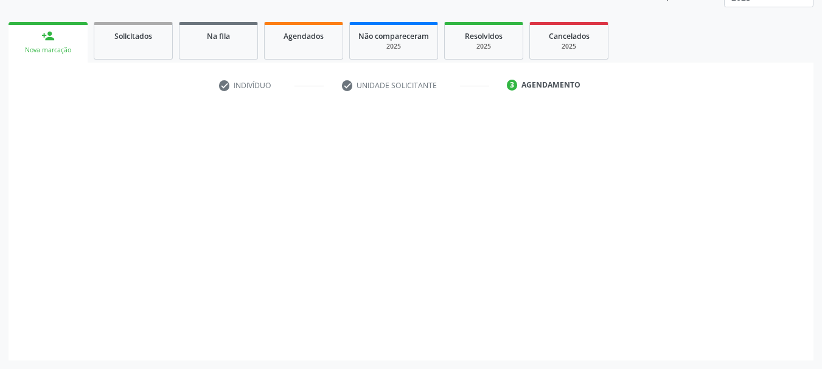
scroll to position [160, 0]
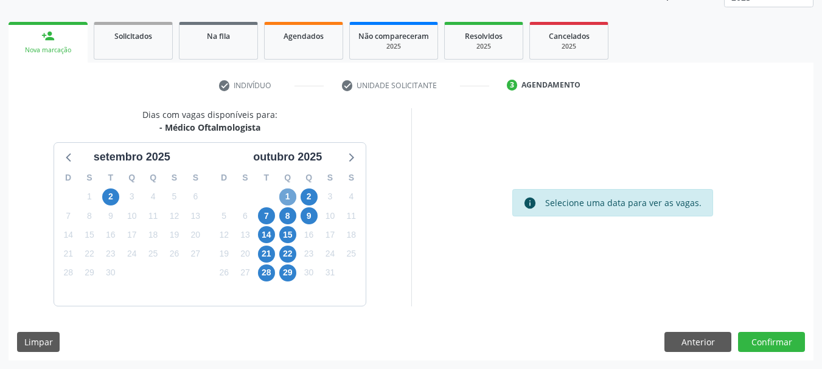
click at [290, 194] on span "1" at bounding box center [287, 197] width 17 height 17
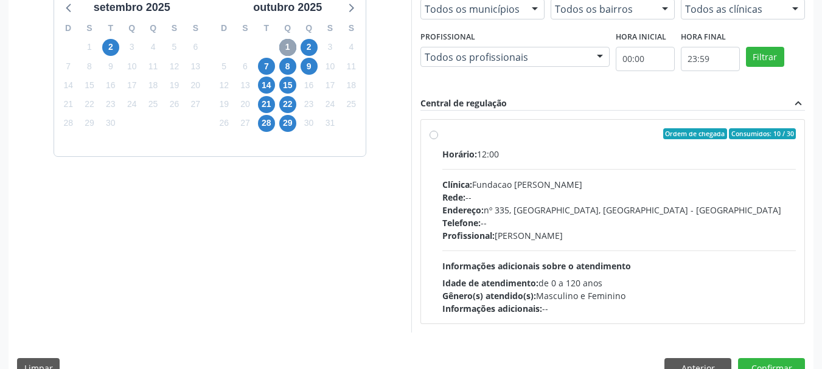
scroll to position [336, 0]
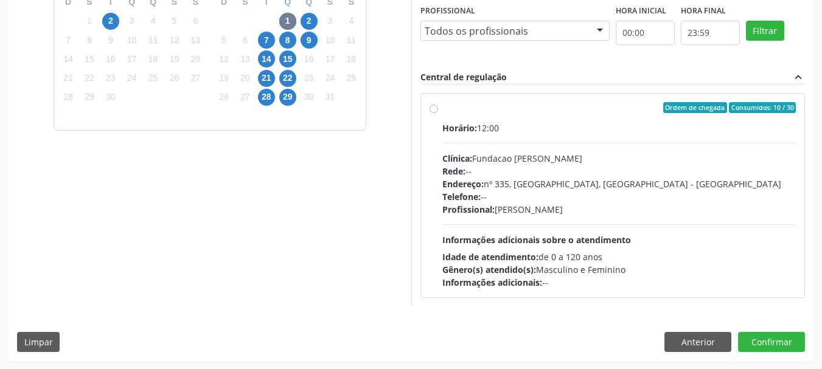
click at [514, 200] on div "Telefone: --" at bounding box center [620, 197] width 354 height 13
click at [438, 113] on input "Ordem de chegada Consumidos: 10 / 30 Horário: 12:00 Clínica: Fundacao [PERSON_N…" at bounding box center [434, 107] width 9 height 11
radio input "true"
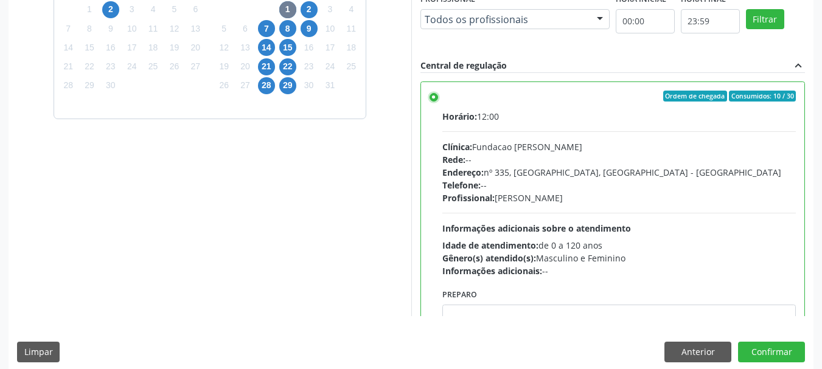
scroll to position [358, 0]
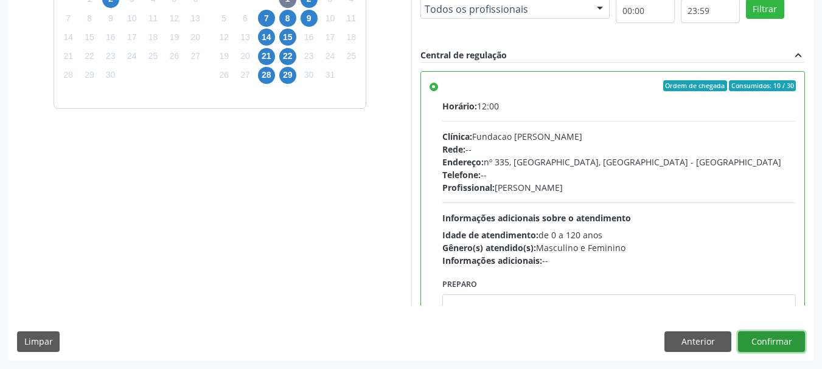
click at [783, 344] on button "Confirmar" at bounding box center [771, 342] width 67 height 21
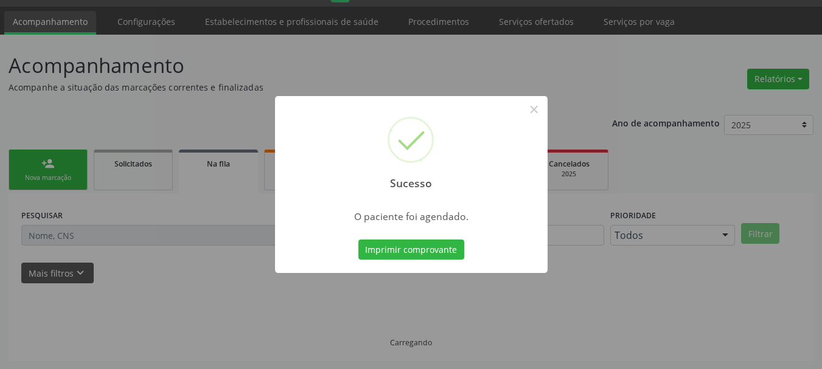
scroll to position [32, 0]
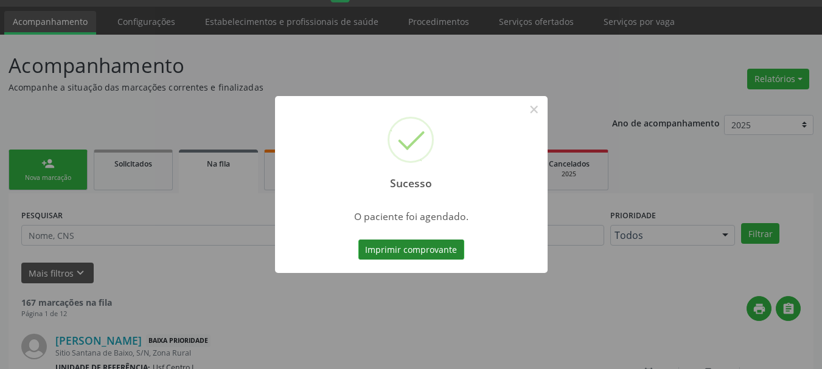
click at [426, 245] on button "Imprimir comprovante" at bounding box center [412, 250] width 106 height 21
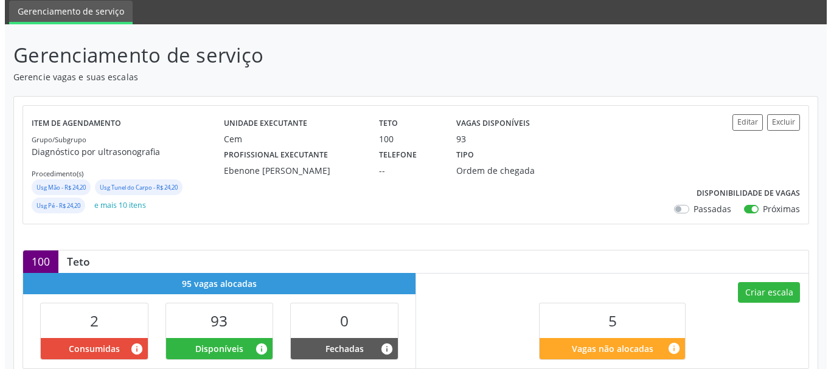
scroll to position [59, 0]
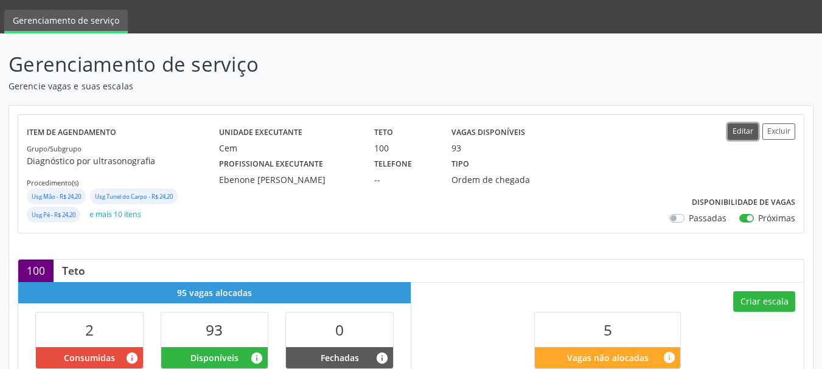
click at [738, 128] on button "Editar" at bounding box center [743, 132] width 30 height 16
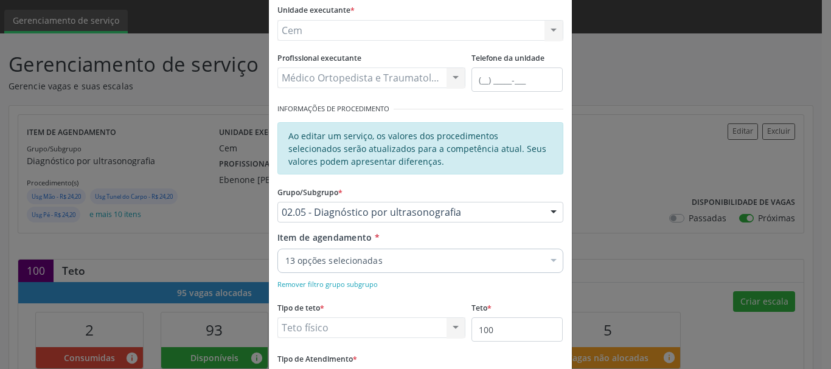
scroll to position [183, 0]
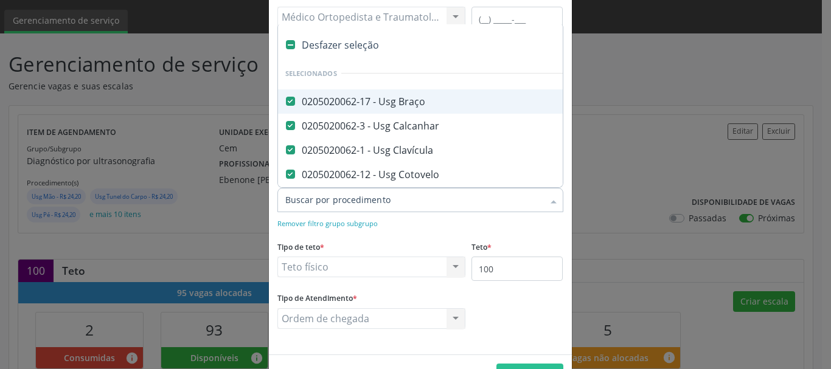
click at [382, 188] on div at bounding box center [421, 200] width 286 height 24
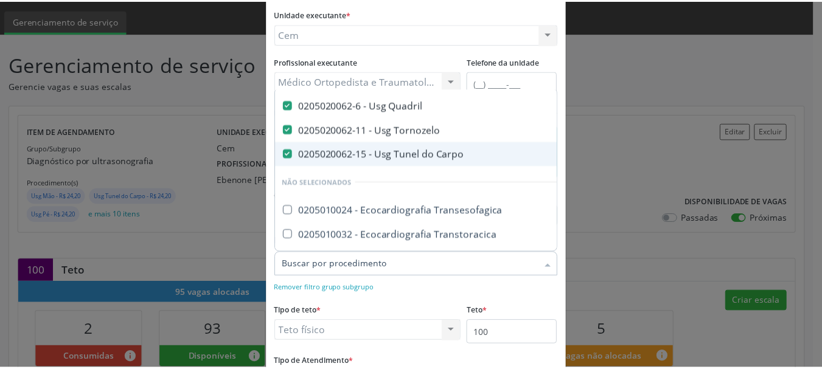
scroll to position [0, 0]
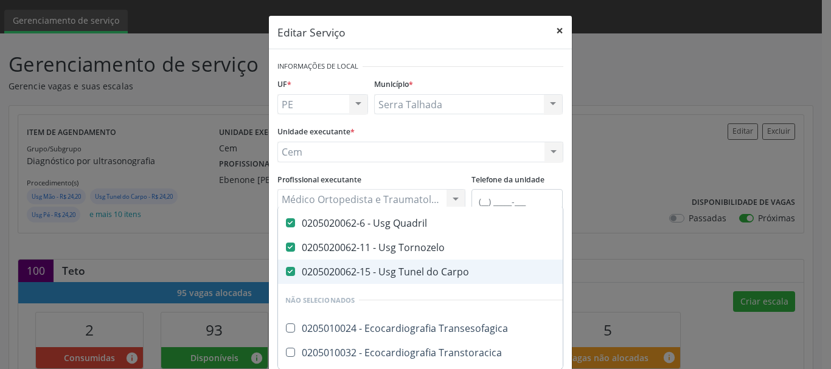
click at [552, 32] on button "×" at bounding box center [560, 31] width 24 height 30
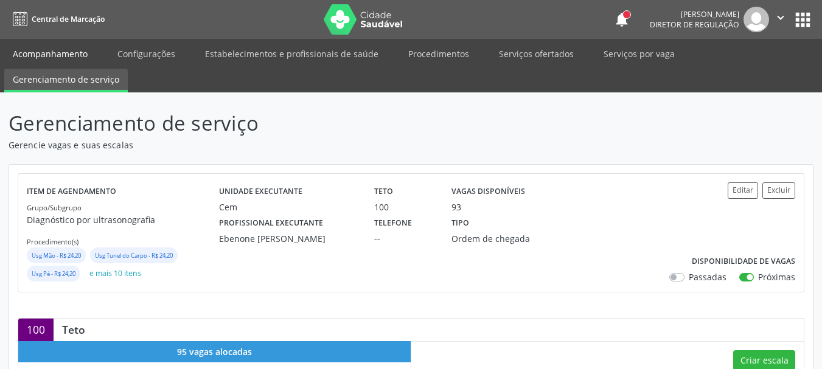
click at [57, 57] on link "Acompanhamento" at bounding box center [50, 53] width 92 height 21
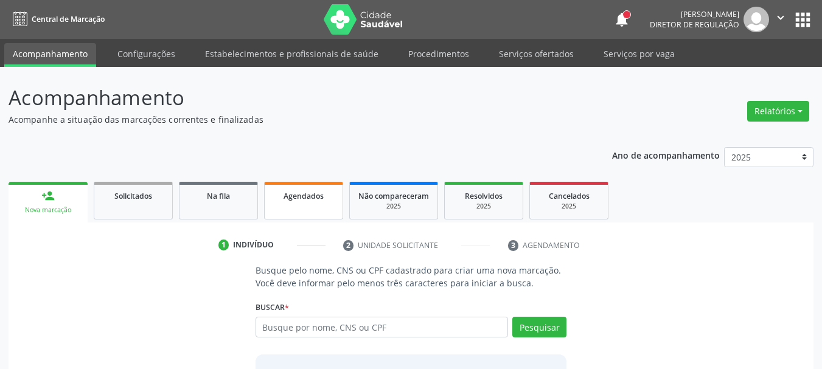
click at [306, 187] on link "Agendados" at bounding box center [303, 201] width 79 height 38
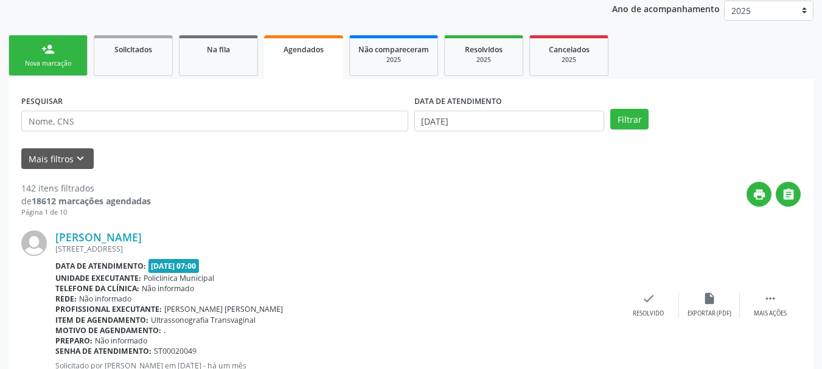
scroll to position [154, 0]
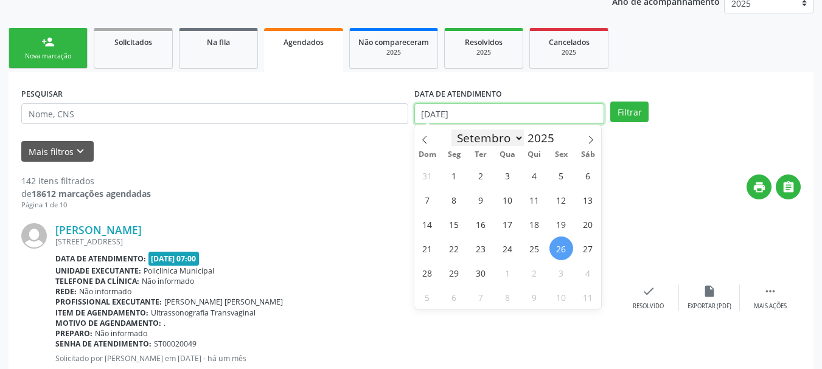
drag, startPoint x: 475, startPoint y: 121, endPoint x: 474, endPoint y: 141, distance: 20.7
click at [481, 127] on body "Central de Marcação notifications Adão Alves de Medeiros Diretor de regulação …" at bounding box center [411, 30] width 822 height 369
click at [592, 137] on icon at bounding box center [591, 140] width 9 height 9
select select "9"
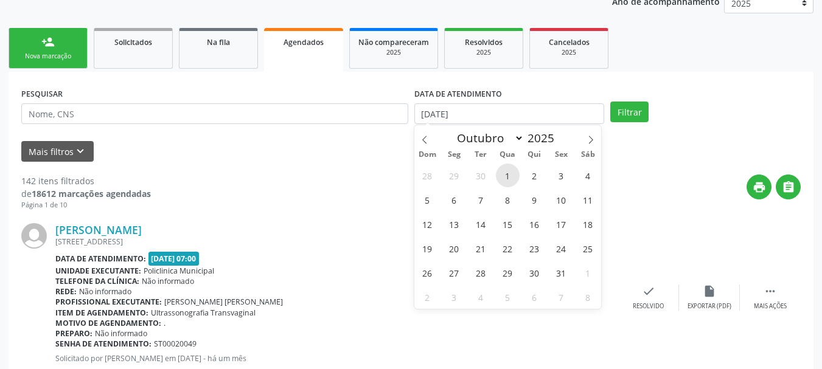
click at [506, 178] on span "1" at bounding box center [508, 176] width 24 height 24
type input "01/10/2025"
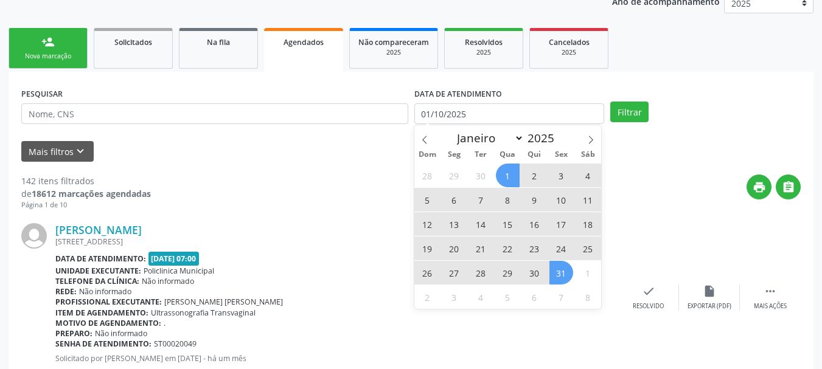
click at [564, 276] on span "31" at bounding box center [562, 273] width 24 height 24
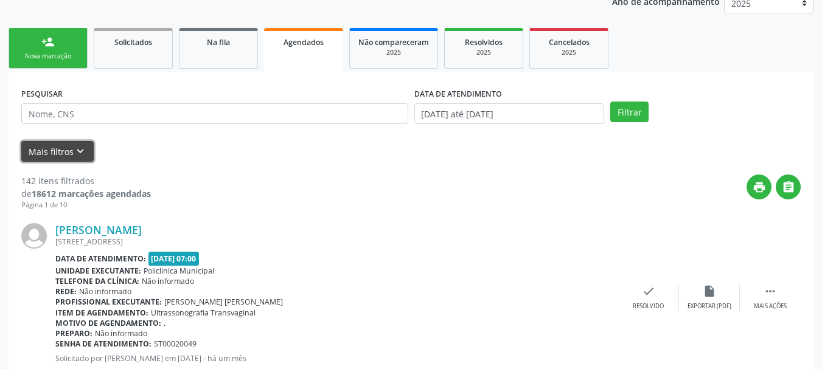
click at [25, 152] on button "Mais filtros keyboard_arrow_down" at bounding box center [57, 151] width 72 height 21
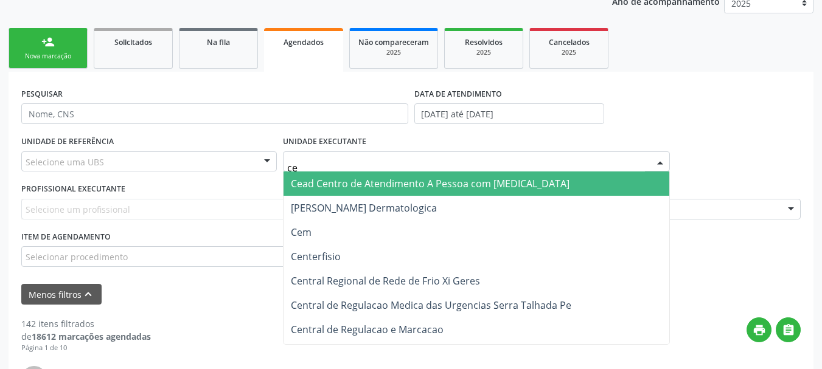
type input "cem"
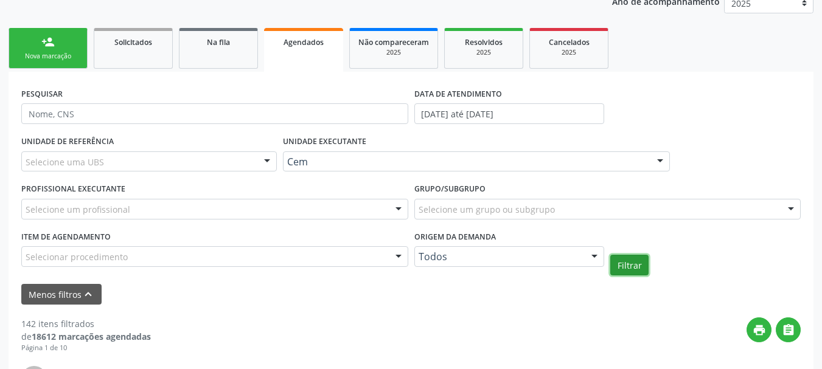
click at [632, 262] on button "Filtrar" at bounding box center [630, 265] width 38 height 21
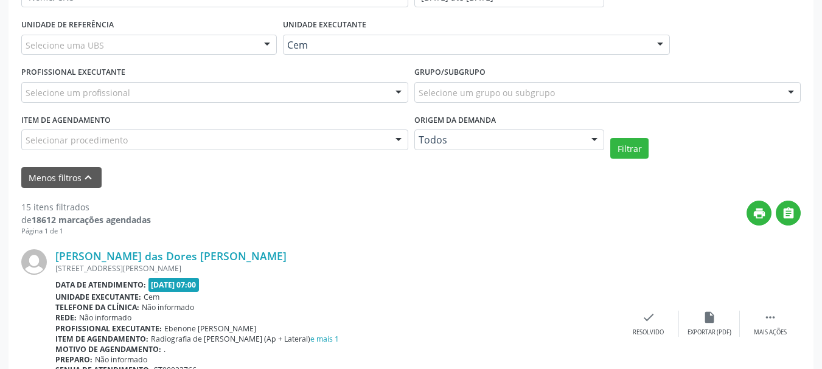
scroll to position [250, 0]
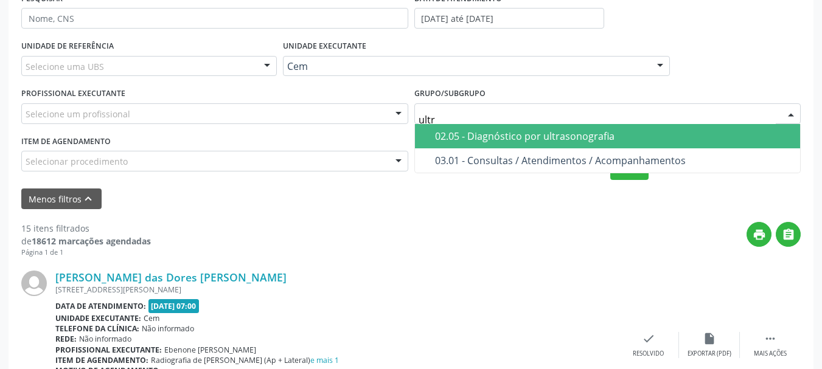
type input "ultra"
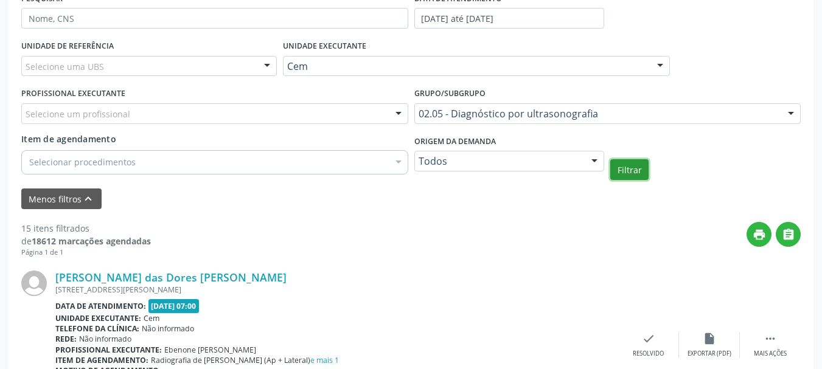
click at [621, 178] on button "Filtrar" at bounding box center [630, 169] width 38 height 21
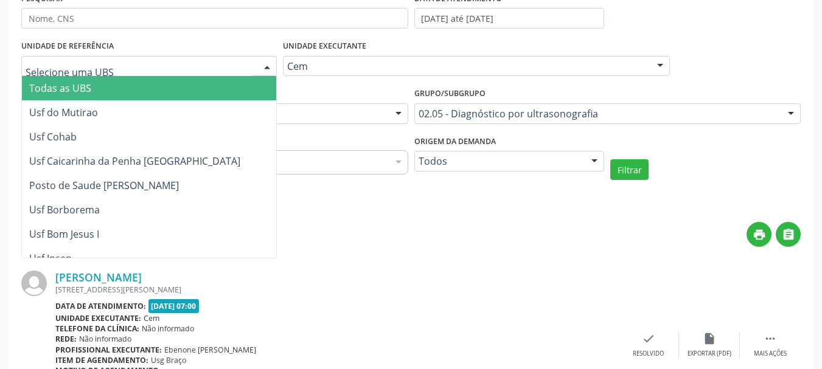
click at [117, 65] on div at bounding box center [149, 66] width 256 height 21
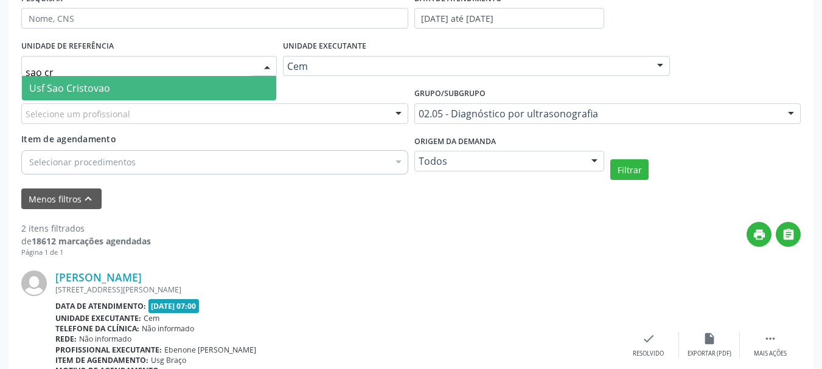
type input "sao cri"
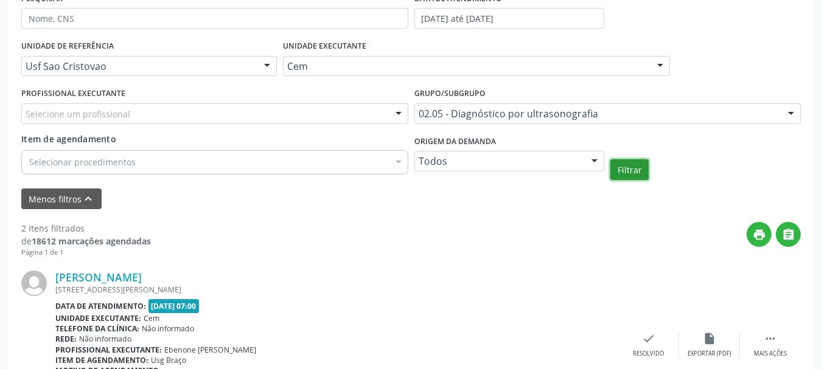
click at [632, 173] on button "Filtrar" at bounding box center [630, 169] width 38 height 21
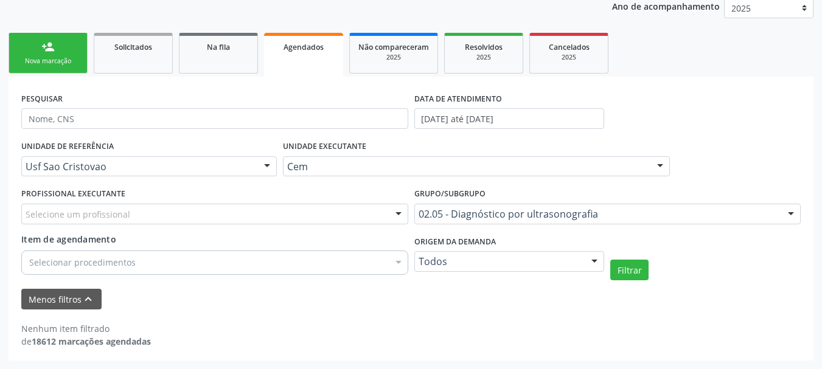
scroll to position [149, 0]
click at [626, 274] on button "Filtrar" at bounding box center [630, 270] width 38 height 21
click at [350, 159] on div "Cem" at bounding box center [476, 166] width 387 height 21
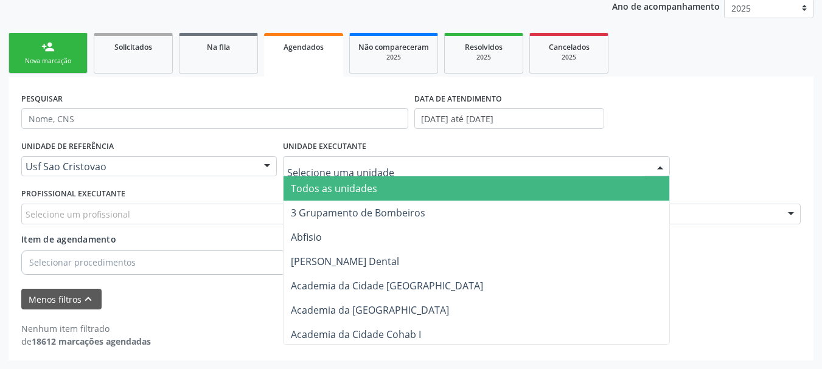
click at [348, 189] on span "Todos as unidades" at bounding box center [334, 188] width 86 height 13
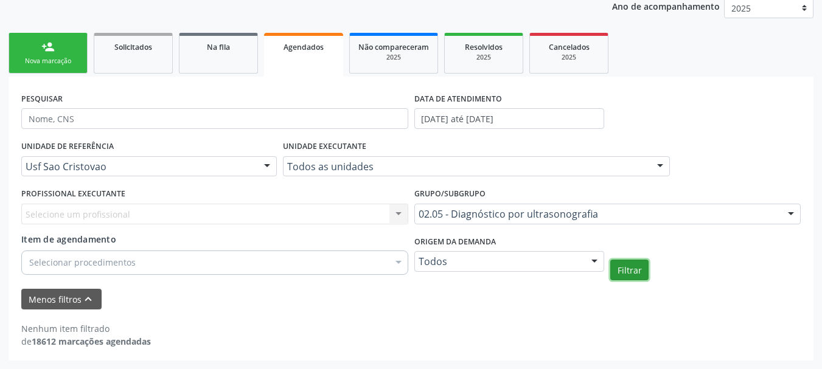
click at [631, 273] on button "Filtrar" at bounding box center [630, 270] width 38 height 21
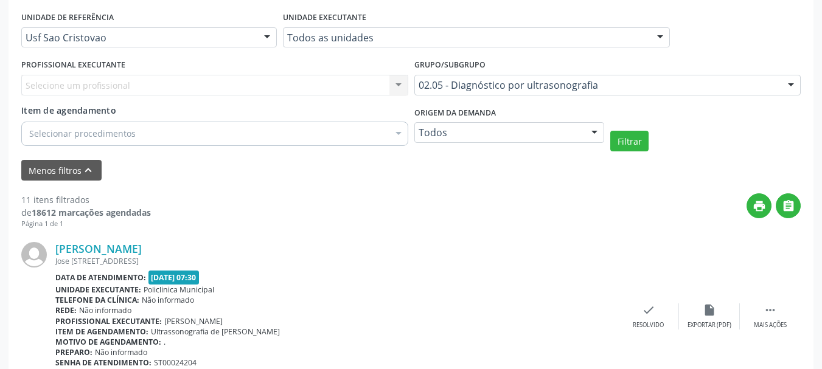
scroll to position [0, 0]
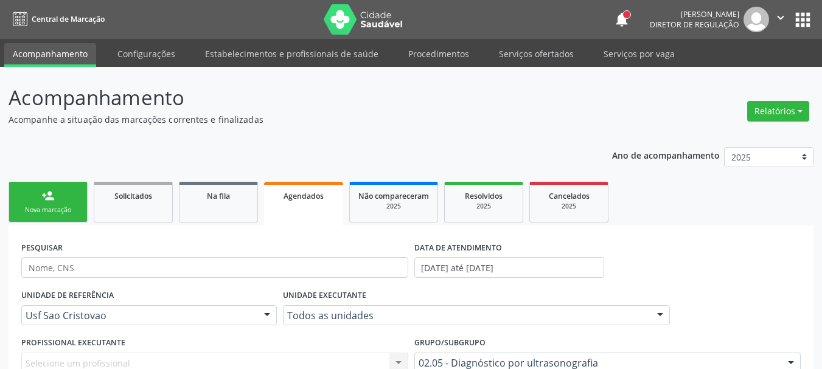
click at [51, 214] on div "Nova marcação" at bounding box center [48, 210] width 61 height 9
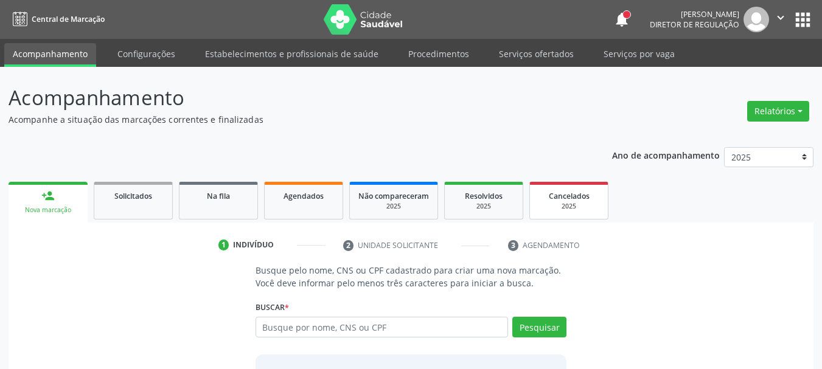
scroll to position [61, 0]
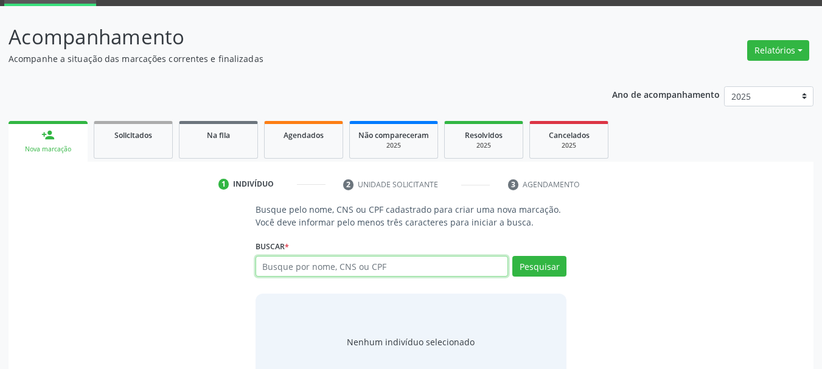
click at [336, 268] on input "text" at bounding box center [382, 266] width 253 height 21
